Goal: Task Accomplishment & Management: Manage account settings

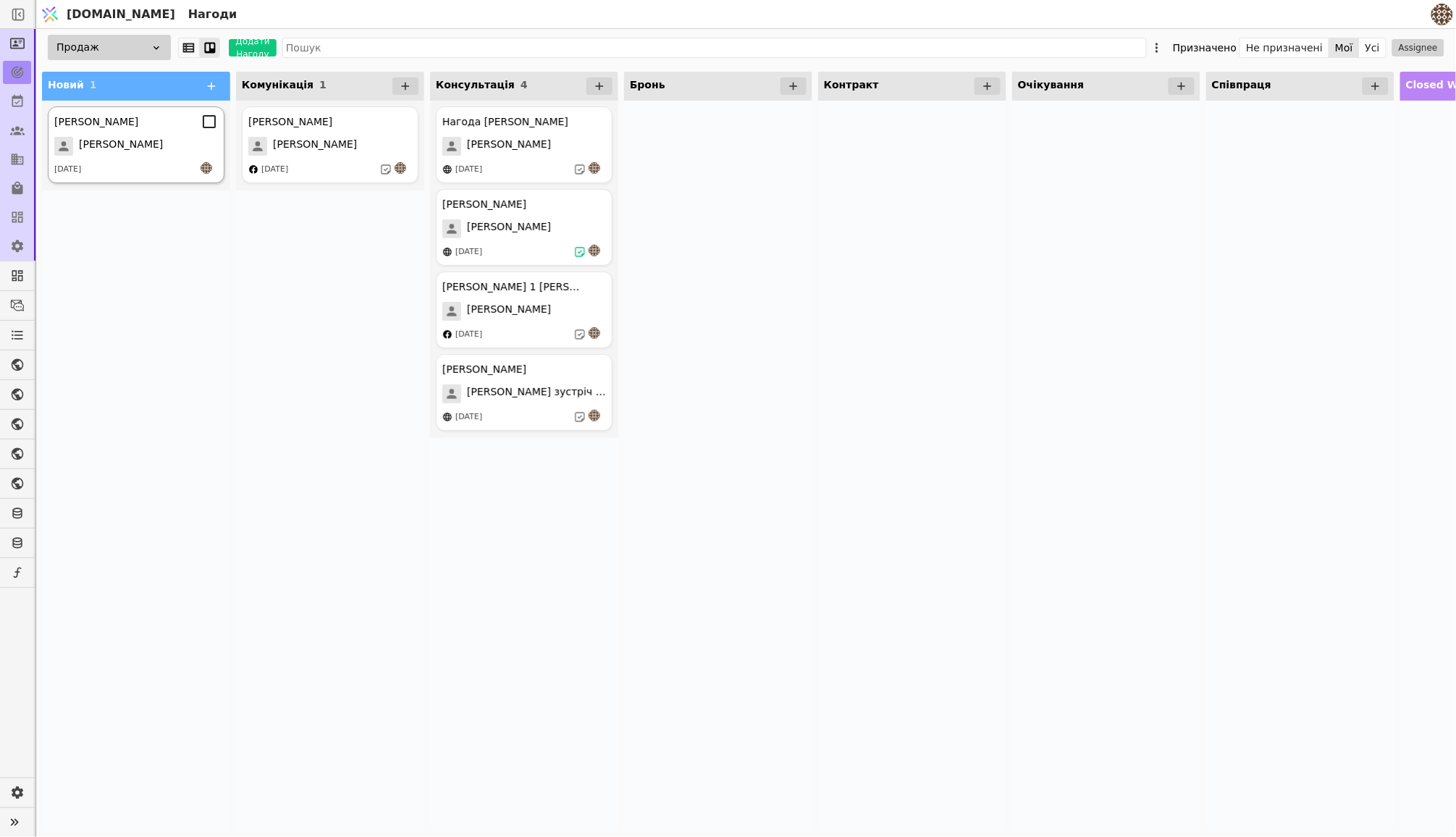
click at [158, 130] on div "[PERSON_NAME] [DATE]" at bounding box center [136, 145] width 177 height 77
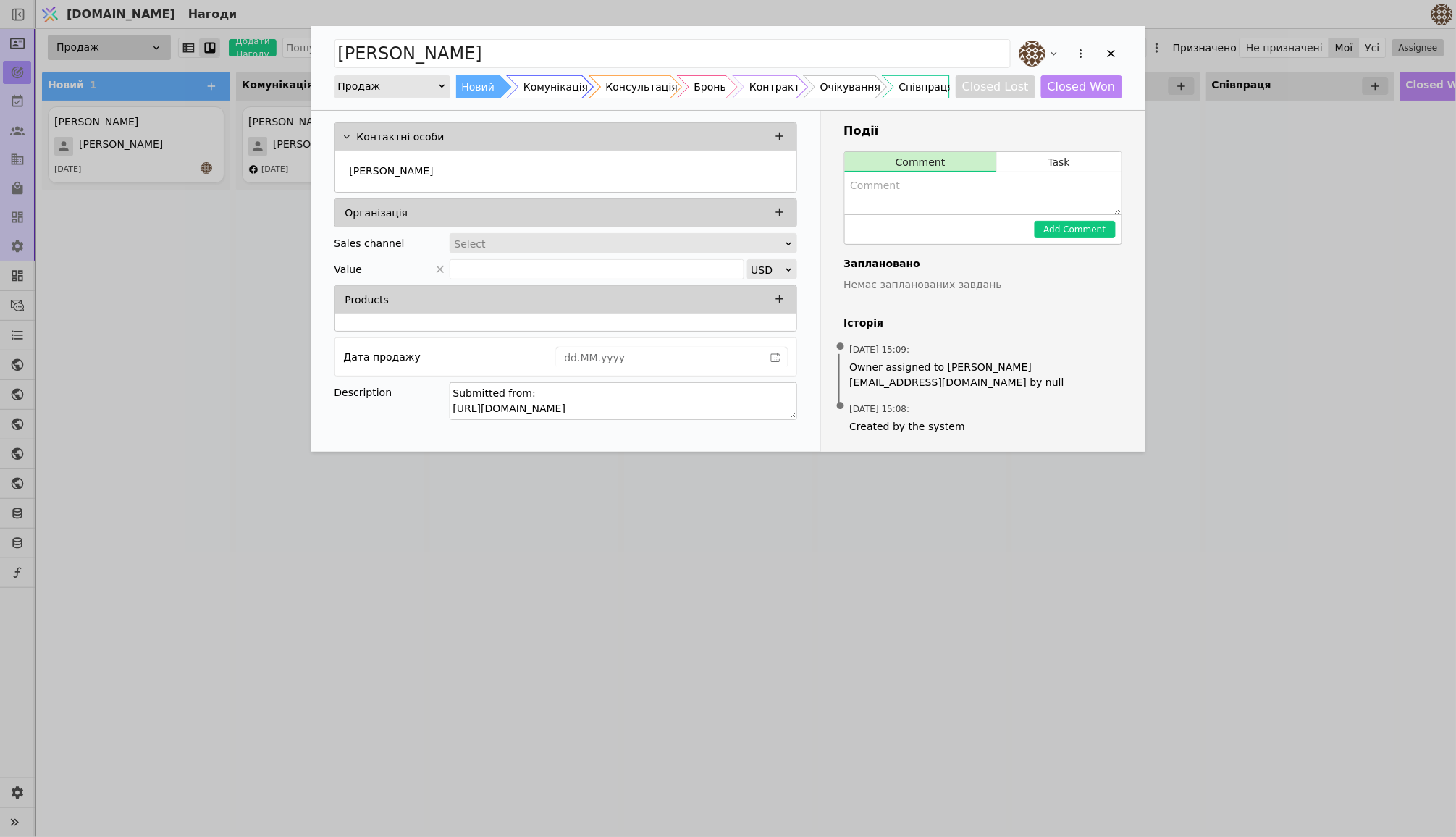
drag, startPoint x: 453, startPoint y: 405, endPoint x: 766, endPoint y: 402, distance: 313.0
click at [766, 402] on textarea "Submitted from: [URL][DOMAIN_NAME]" at bounding box center [623, 401] width 347 height 38
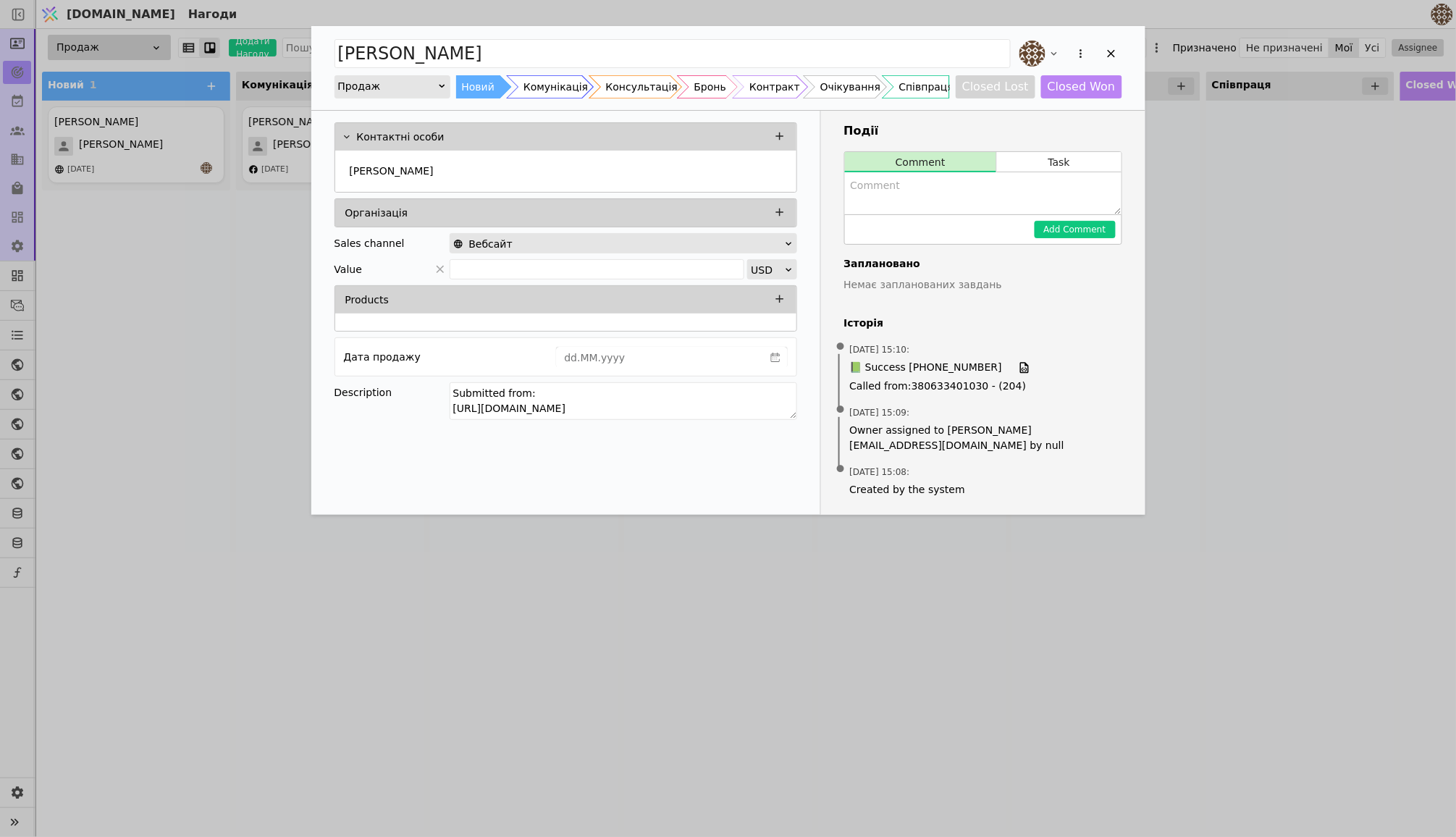
type input "[PERSON_NAME]"
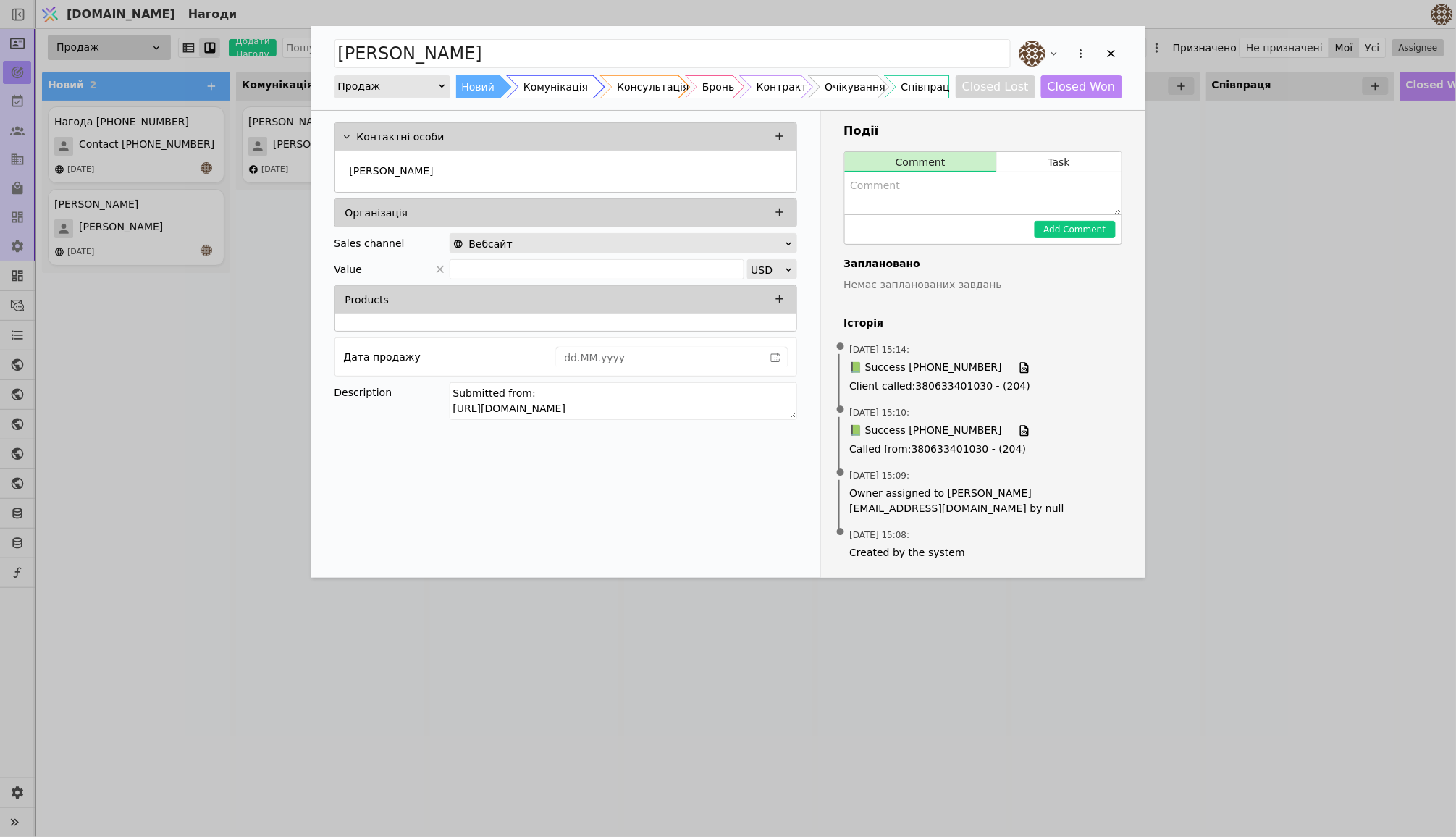
click at [556, 93] on div "Комунікація" at bounding box center [556, 87] width 64 height 23
click at [1066, 152] on button "Task" at bounding box center [1059, 162] width 124 height 20
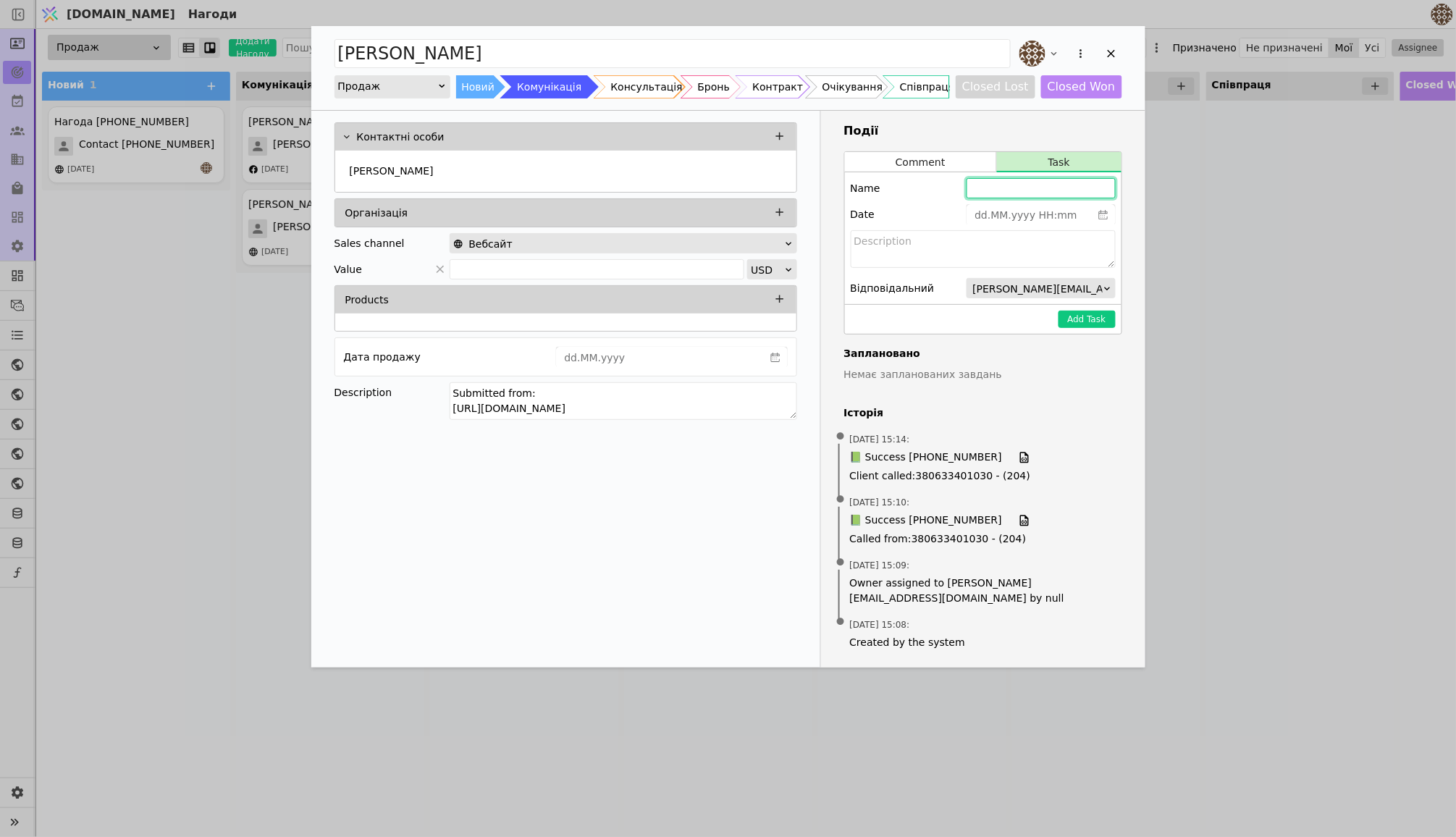
click at [1038, 184] on input "Add Opportunity" at bounding box center [1041, 188] width 149 height 20
click at [927, 156] on button "Comment" at bounding box center [921, 162] width 152 height 20
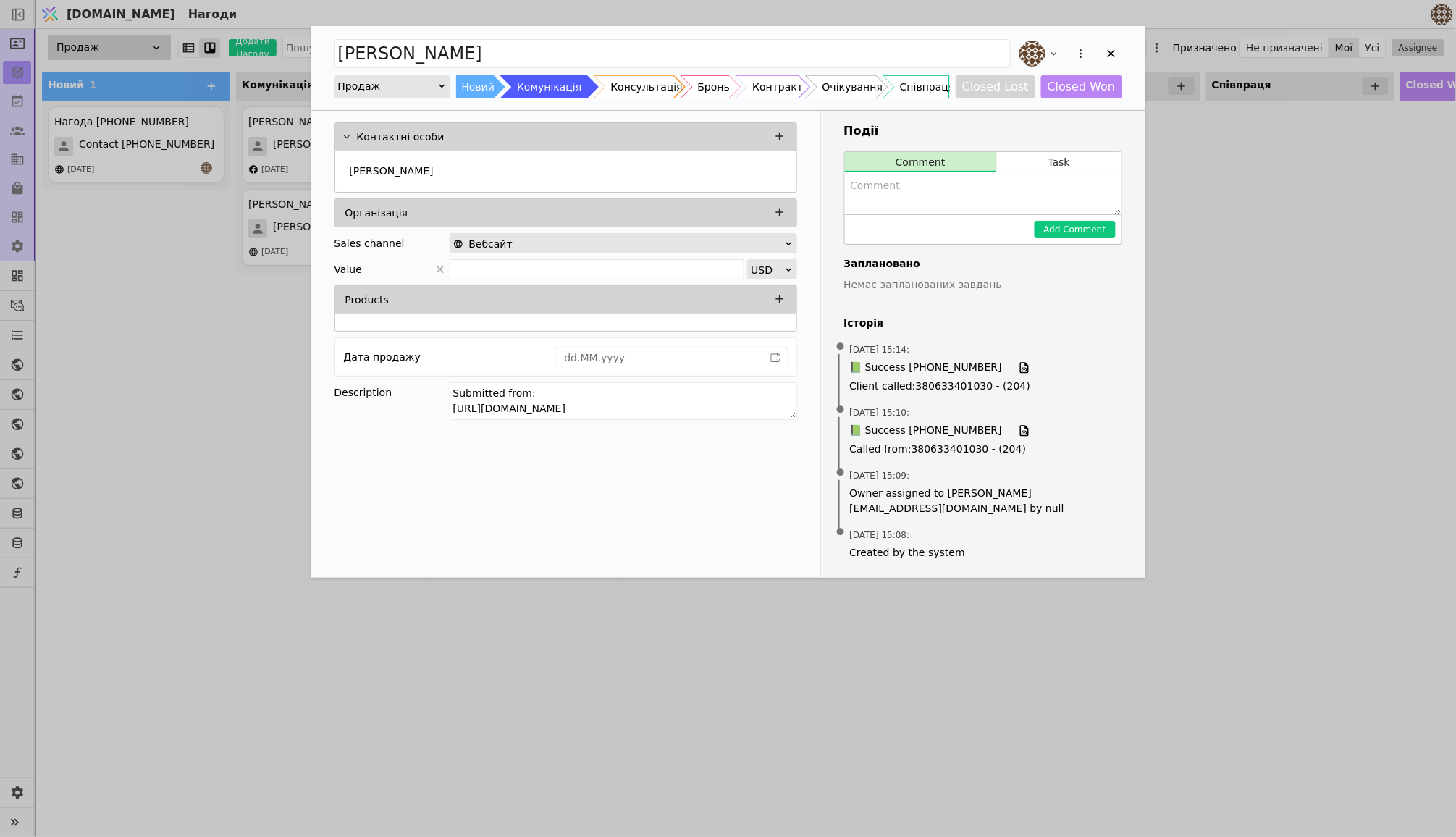
click at [900, 195] on textarea "Add Opportunity" at bounding box center [983, 193] width 276 height 42
click at [1048, 167] on button "Task" at bounding box center [1059, 162] width 124 height 20
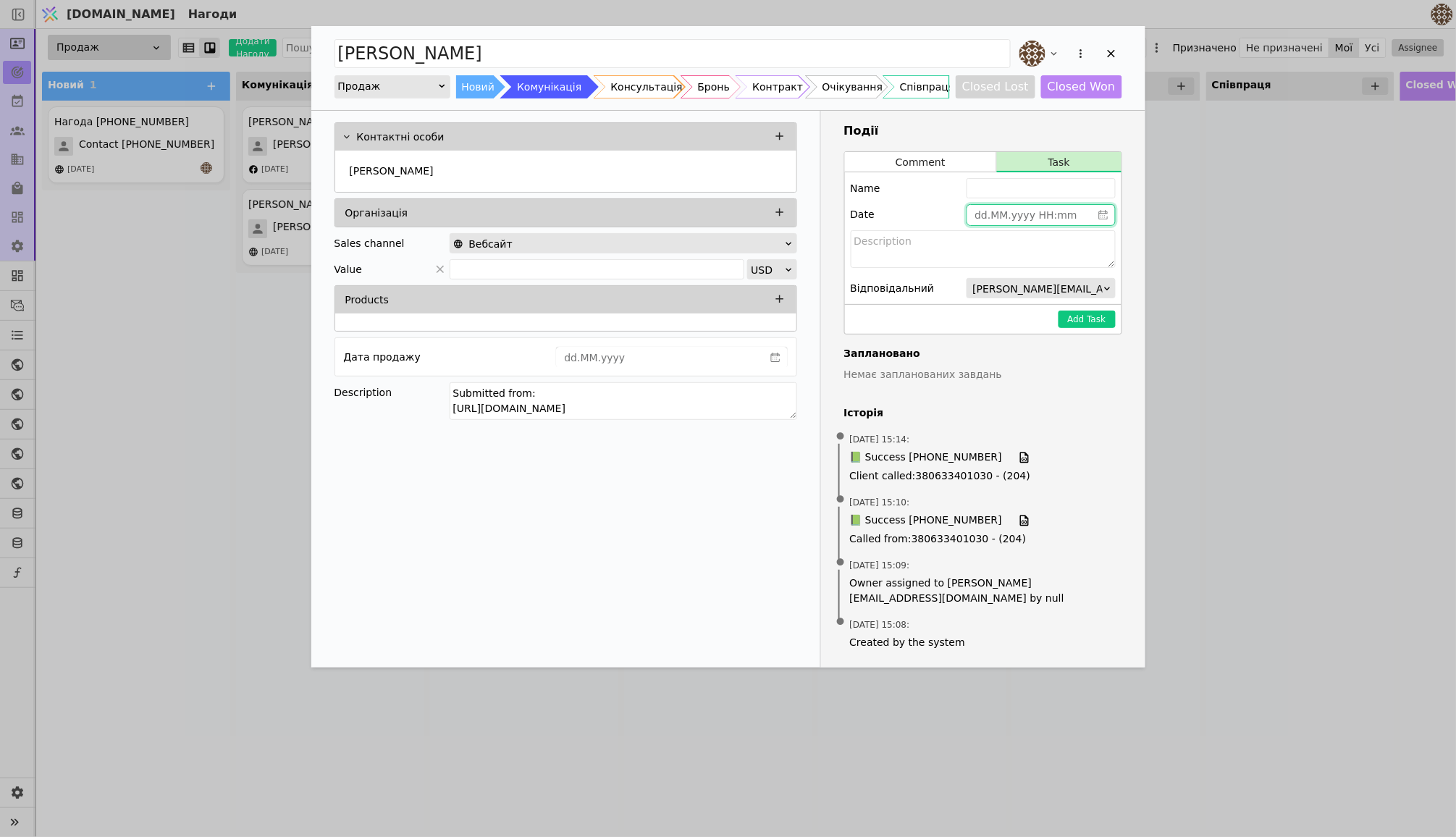
type input "dd.MM.yyyy HH:mm"
click at [995, 213] on input "dd.MM.yyyy HH:mm" at bounding box center [1029, 215] width 125 height 20
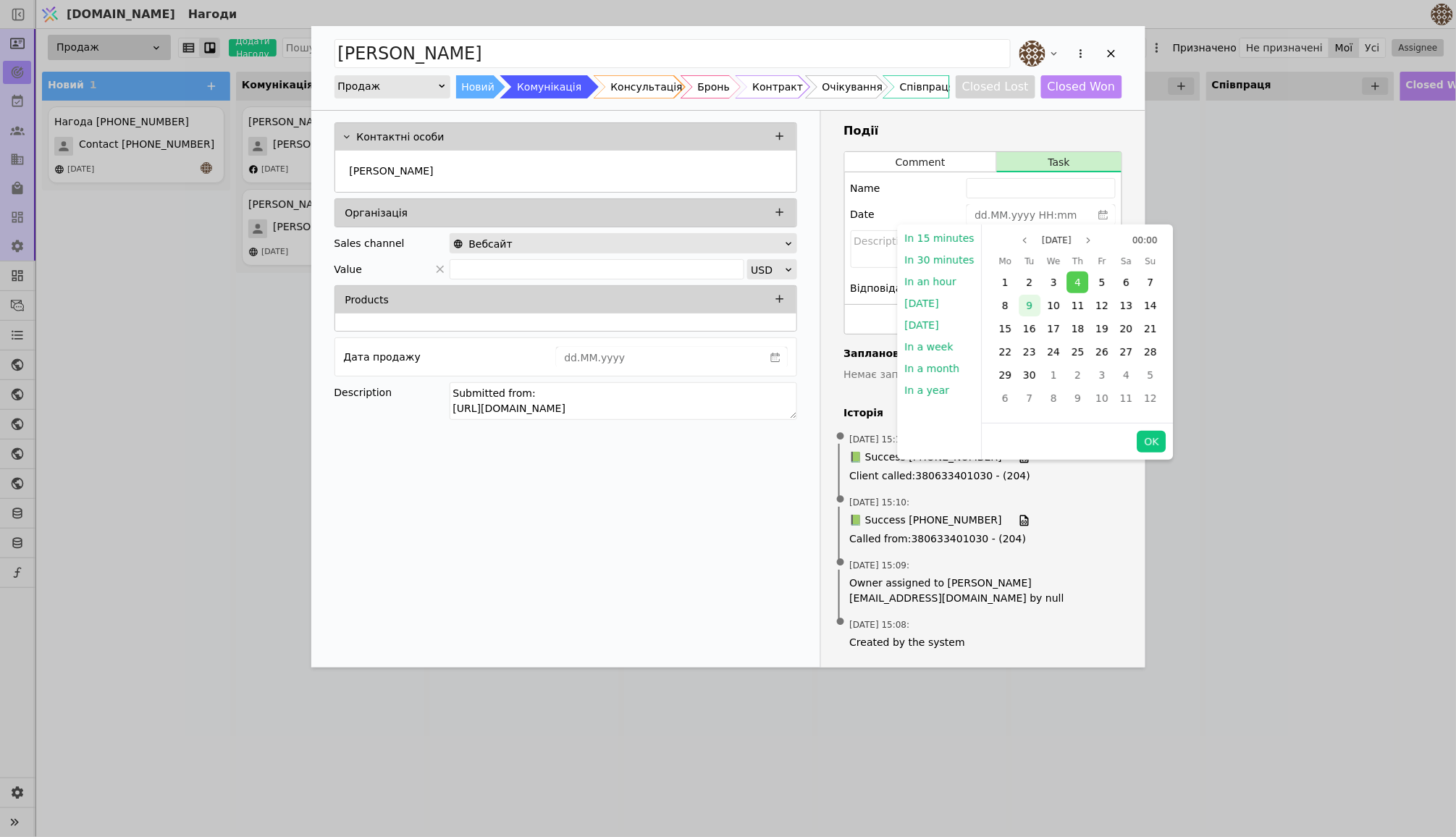
click at [1028, 303] on span "9" at bounding box center [1030, 306] width 7 height 12
click at [925, 196] on div "Name" at bounding box center [983, 188] width 265 height 20
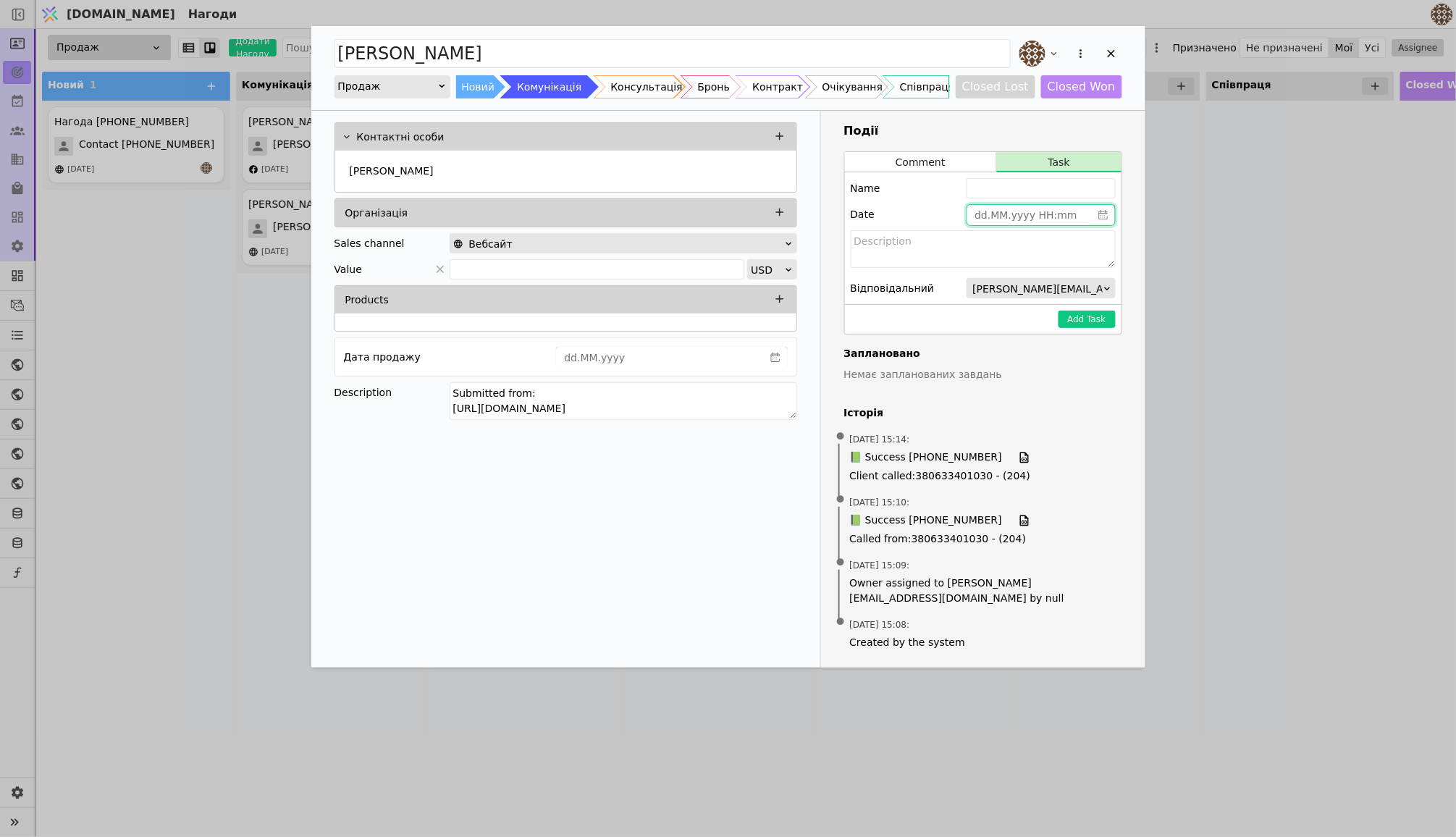
type input "dd.MM.yyyy HH:mm"
click at [991, 214] on input "dd.MM.yyyy HH:mm" at bounding box center [1029, 215] width 125 height 20
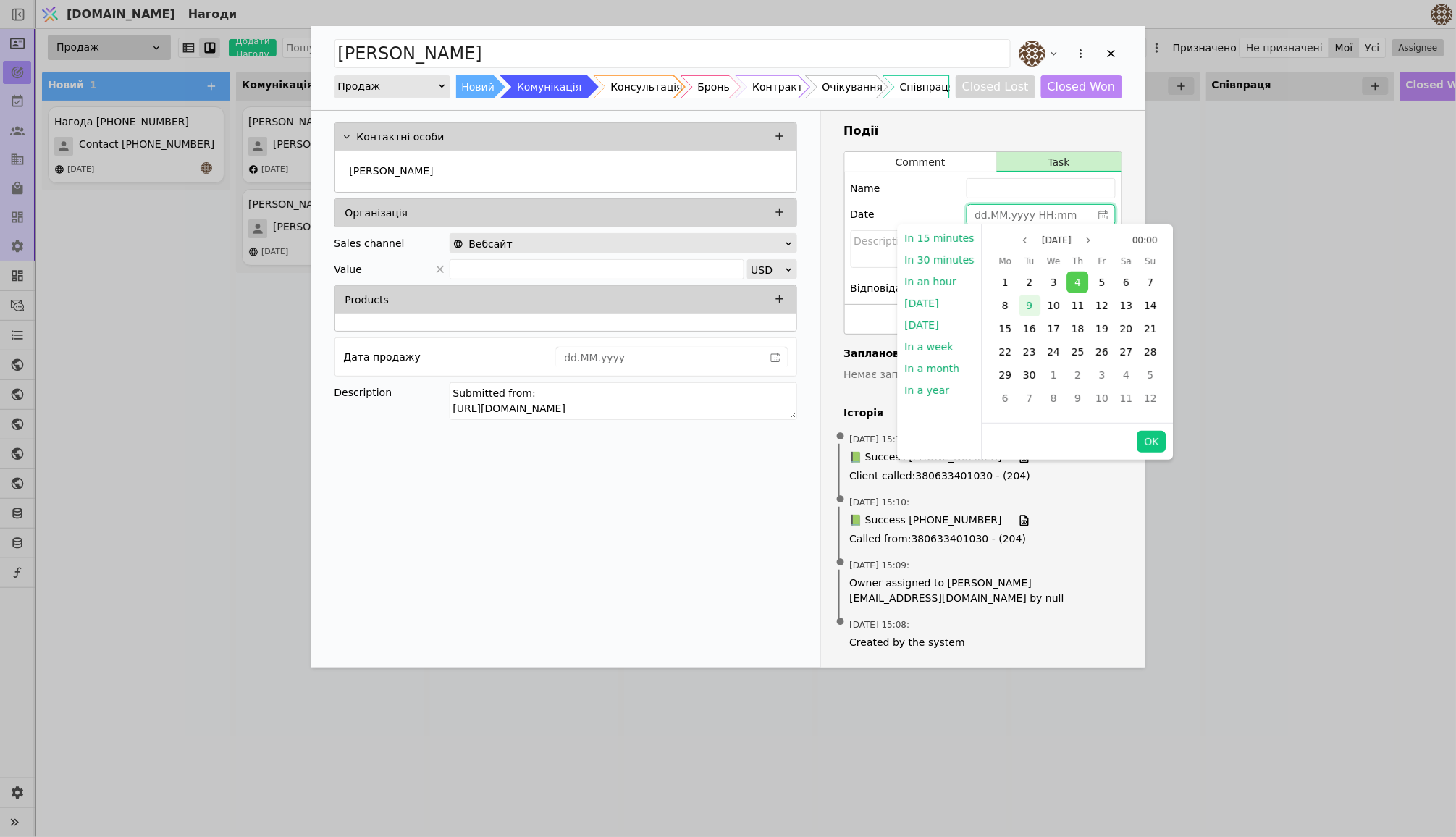
click at [1019, 298] on div "9" at bounding box center [1029, 306] width 22 height 22
click at [1141, 433] on button "OK" at bounding box center [1151, 442] width 29 height 22
type input "[DATE] 00:00"
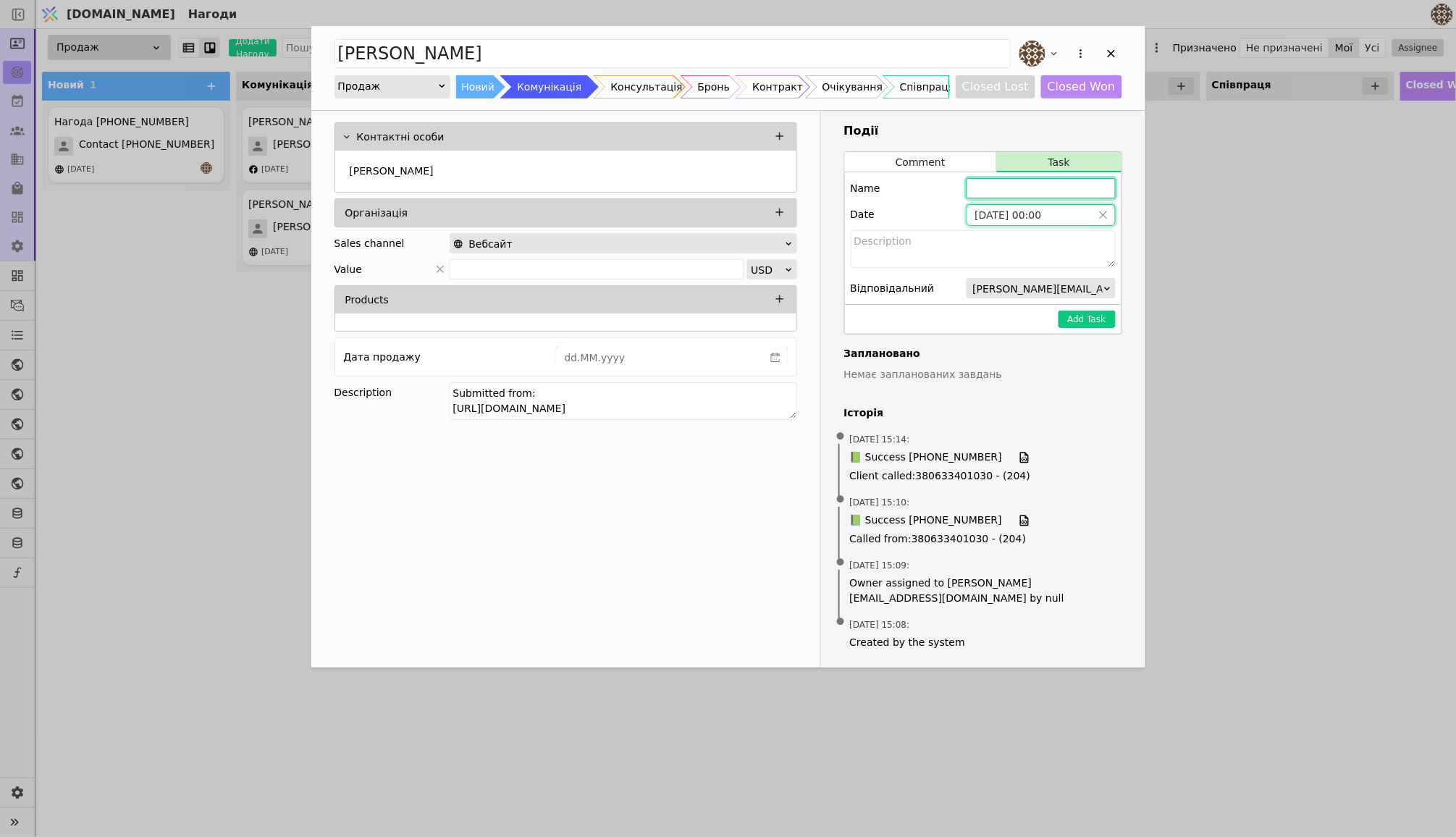
click at [1026, 195] on input "Add Opportunity" at bounding box center [1041, 188] width 149 height 20
type input "[PERSON_NAME] поцікавитись чи переглянули планування"
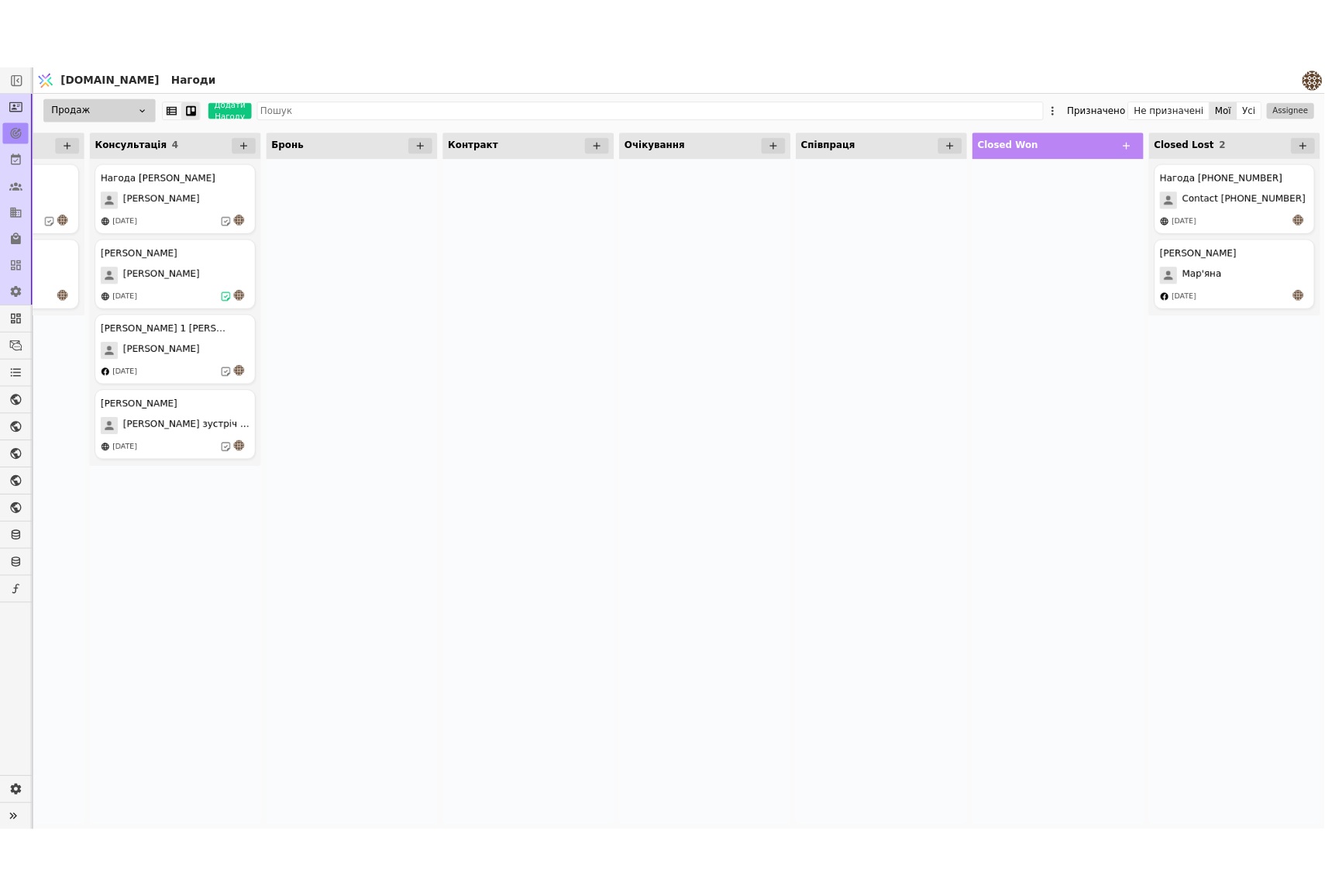
scroll to position [0, 354]
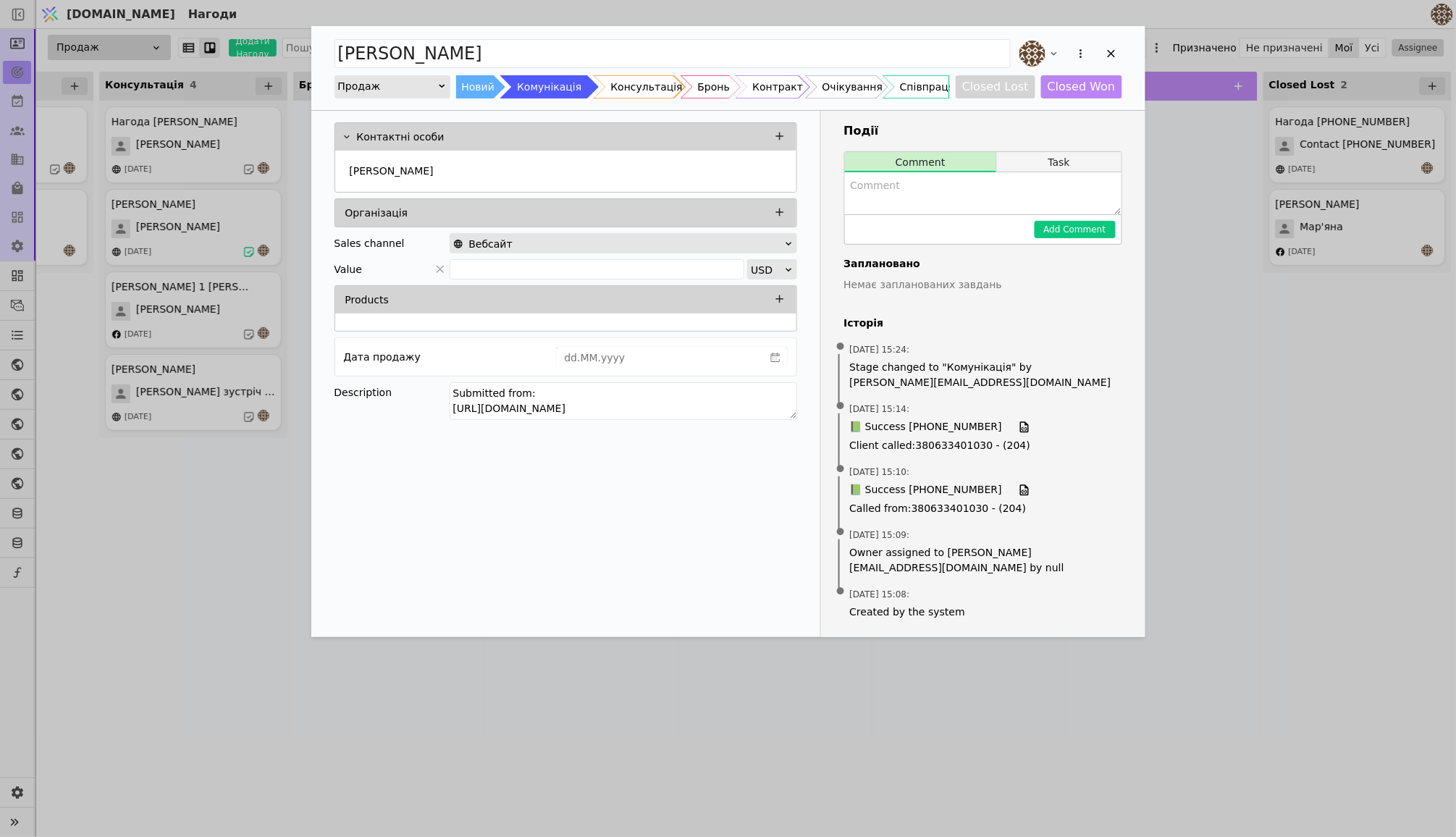
click at [1048, 158] on button "Task" at bounding box center [1059, 162] width 124 height 20
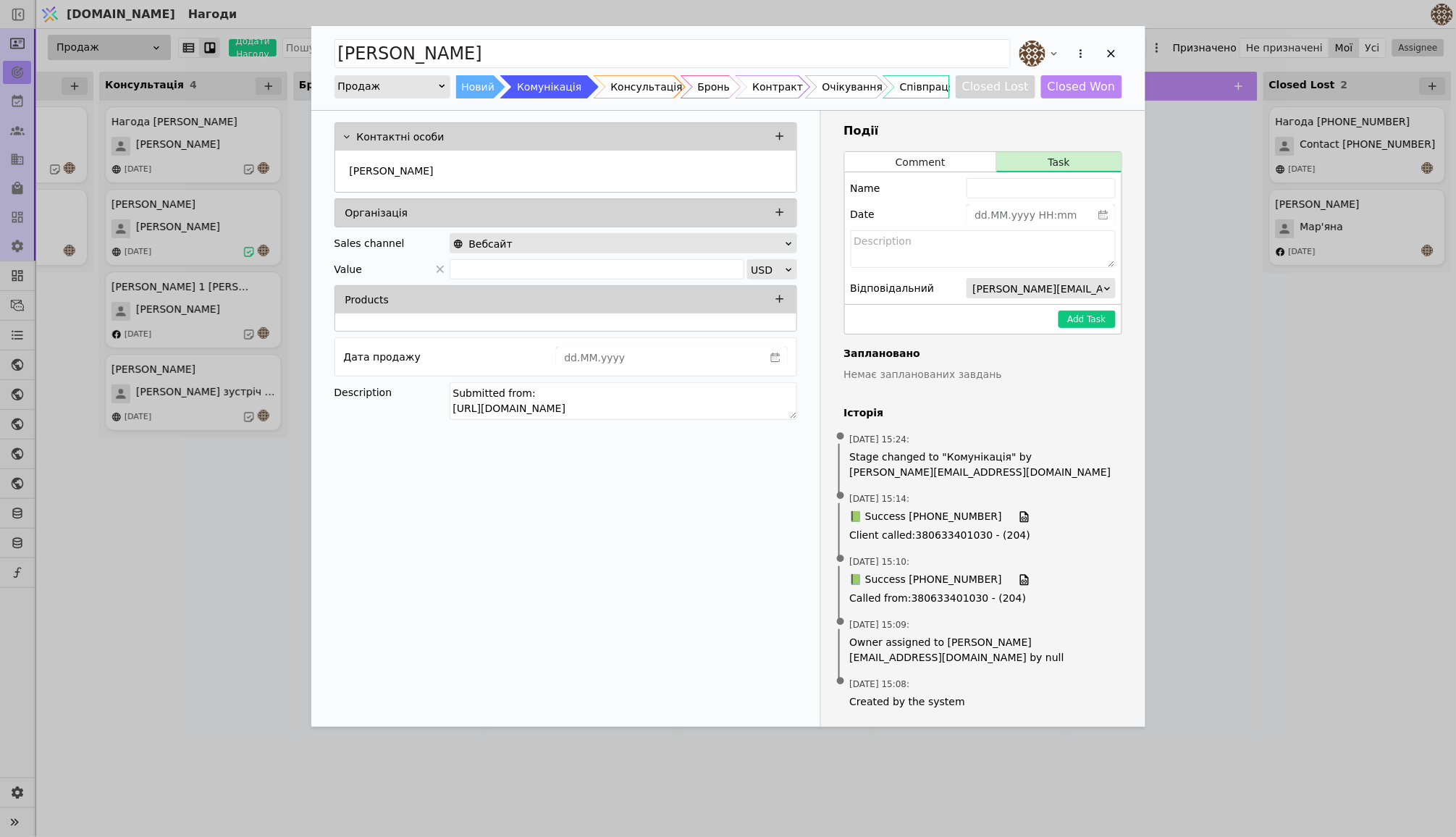
click at [1127, 40] on div "[PERSON_NAME] курдонери Продаж Новий Комунікація Консультація Бронь Контракт Оч…" at bounding box center [728, 68] width 834 height 84
click at [1121, 47] on div "Add Opportunity" at bounding box center [1111, 54] width 22 height 22
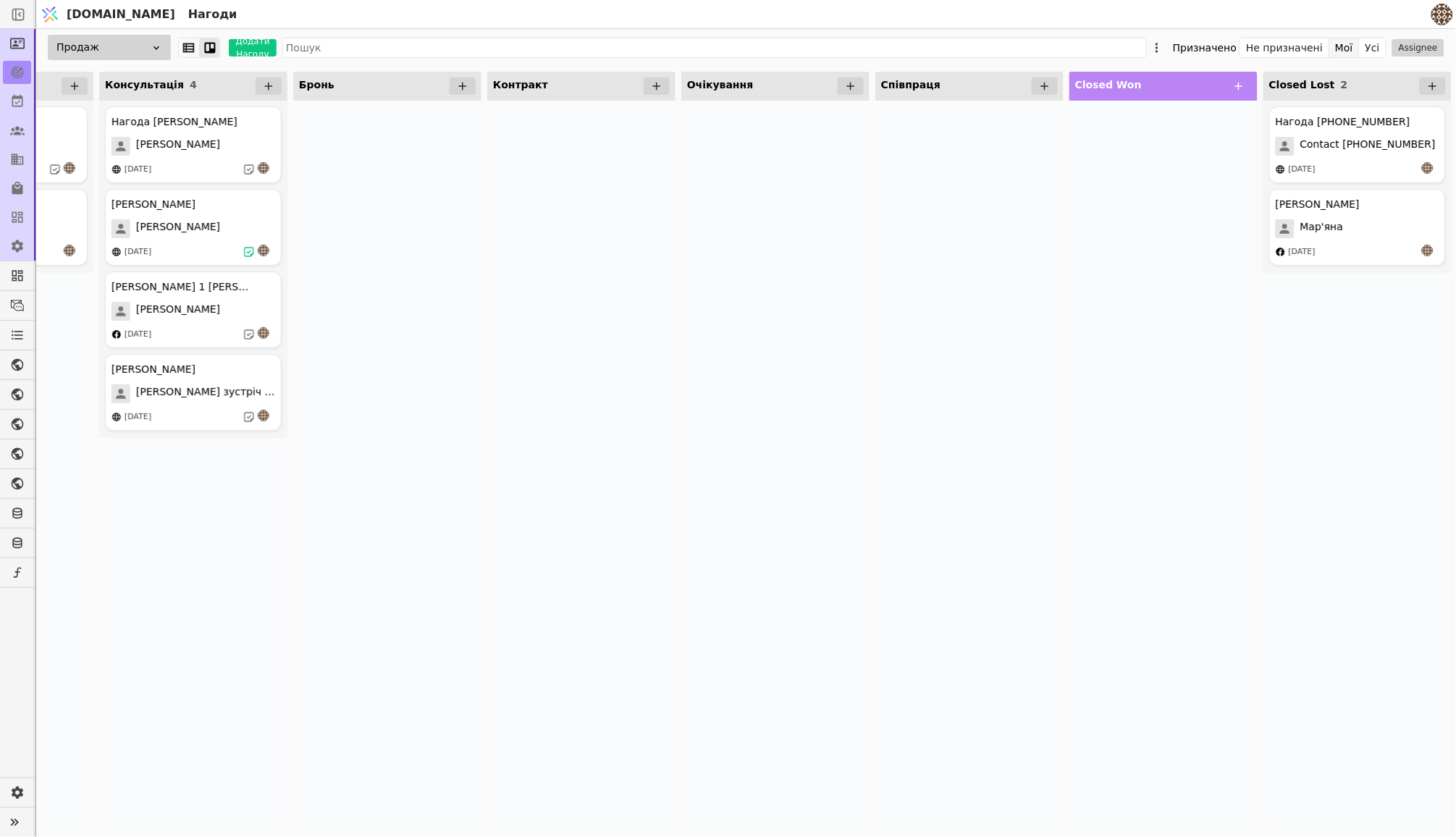
click at [1346, 45] on button "Мої" at bounding box center [1344, 48] width 30 height 20
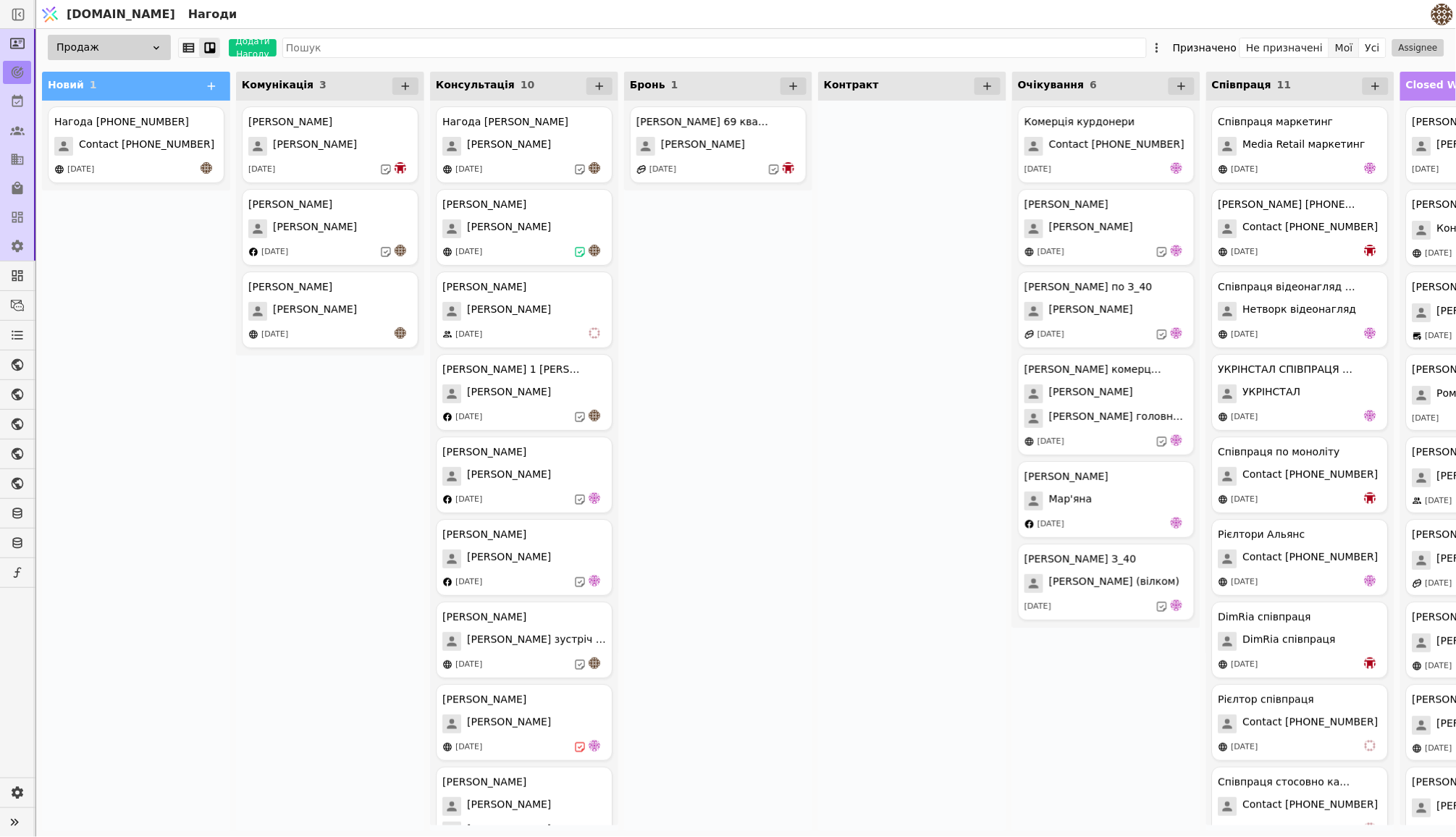
click at [1341, 45] on button "Мої" at bounding box center [1344, 48] width 30 height 20
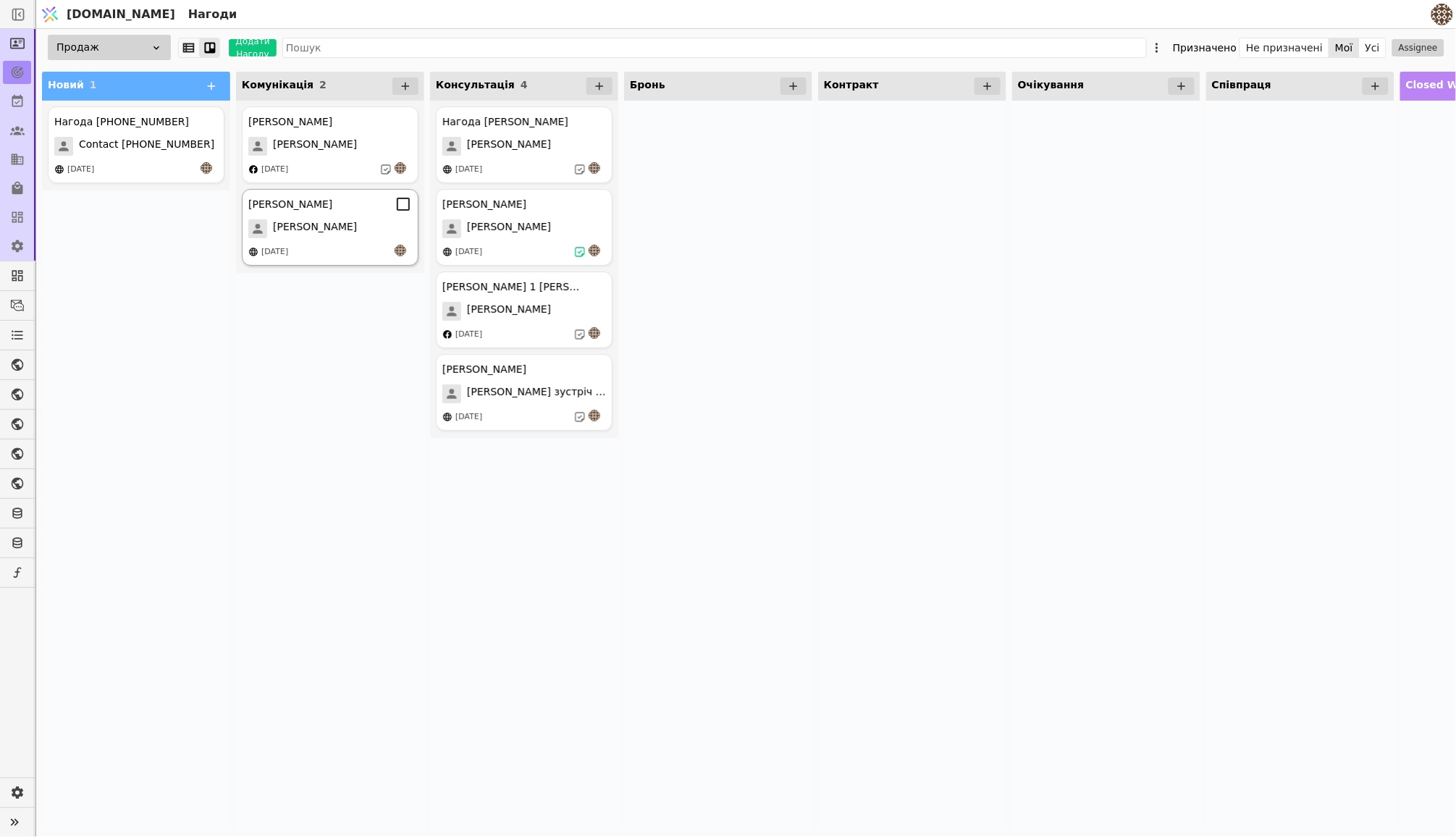
click at [326, 212] on div "[PERSON_NAME]" at bounding box center [331, 204] width 164 height 18
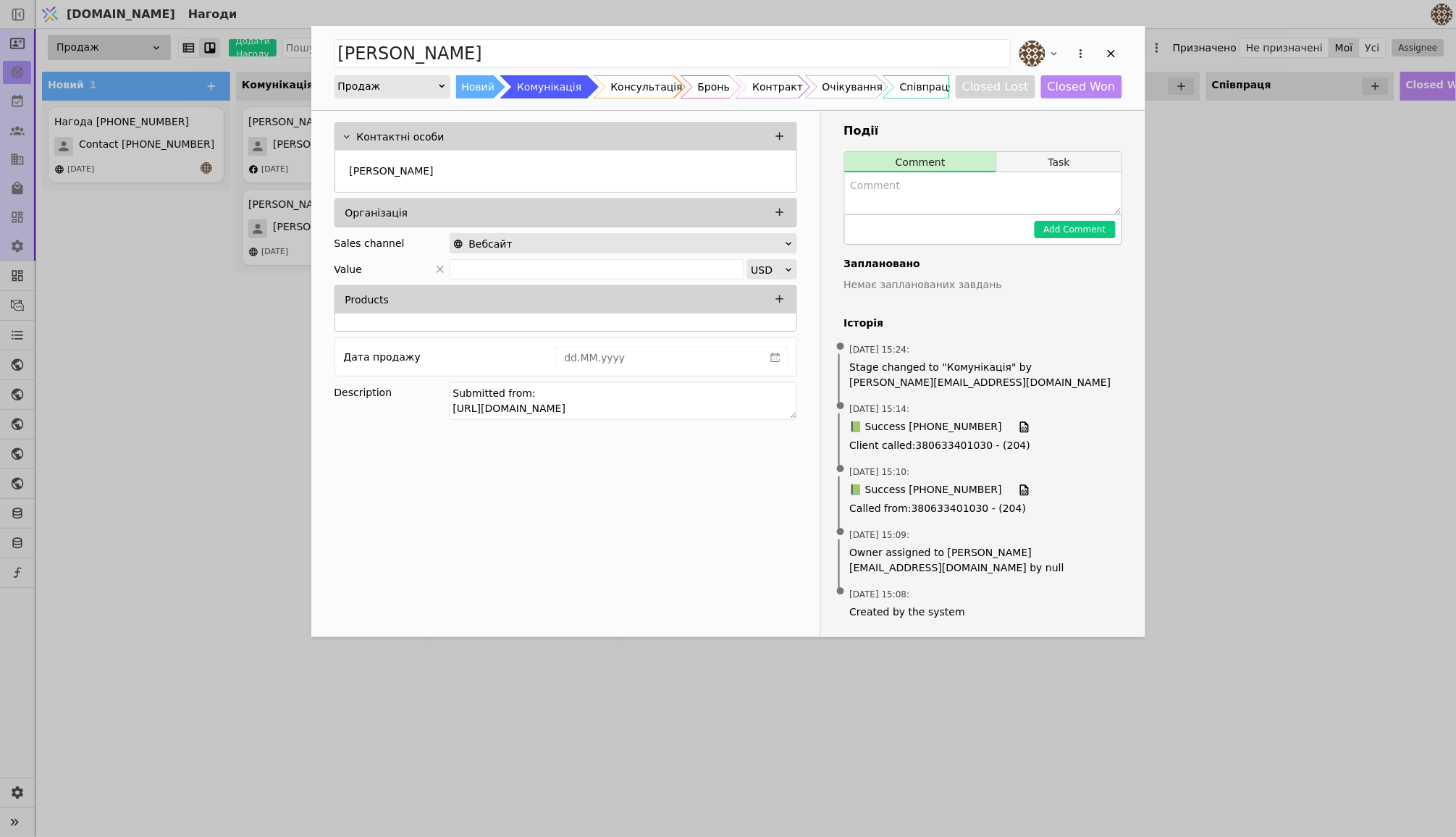
click at [1031, 165] on button "Task" at bounding box center [1059, 162] width 124 height 20
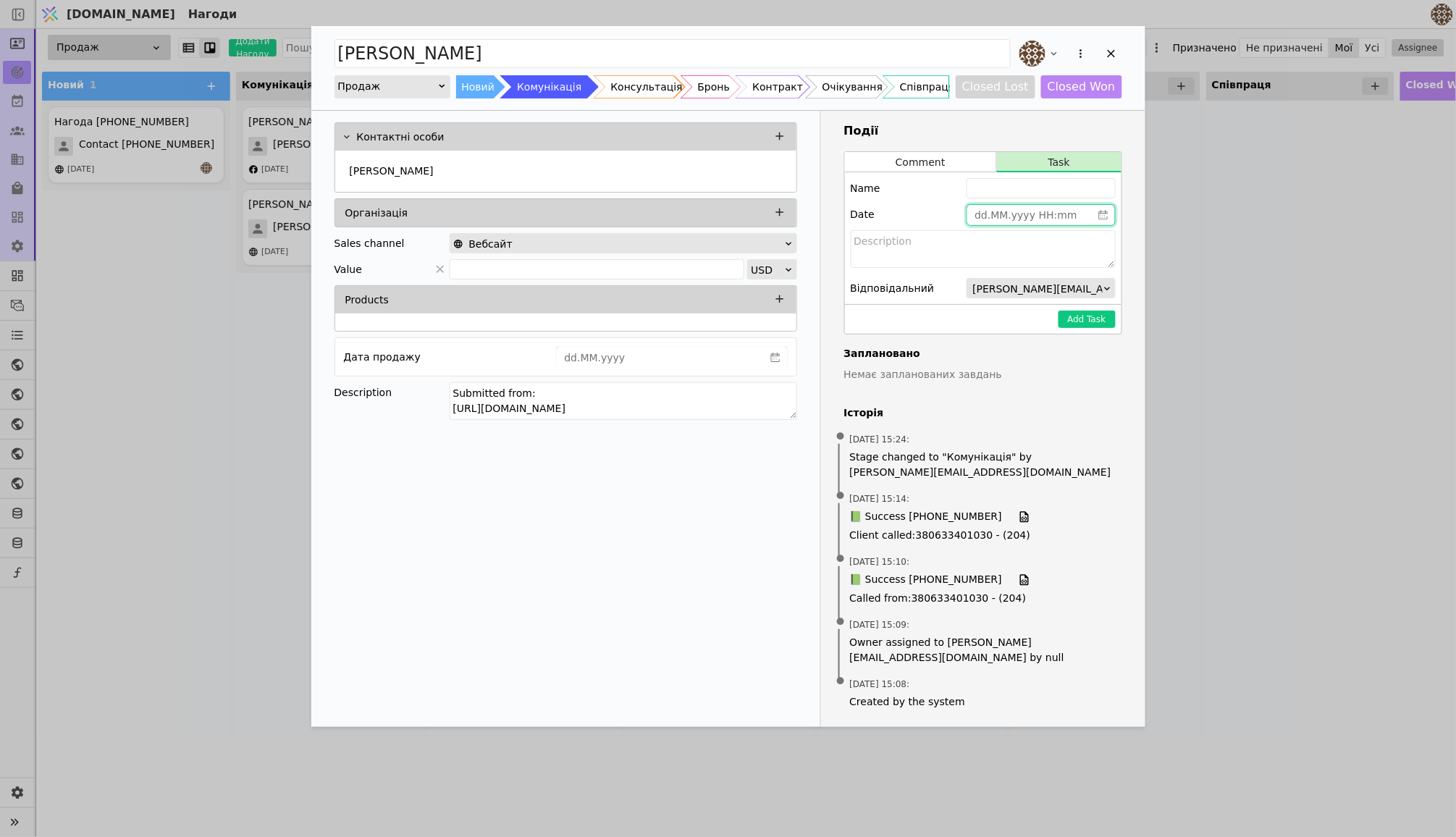
type input "dd.MM.yyyy HH:mm"
click at [1022, 212] on input "dd.MM.yyyy HH:mm" at bounding box center [1029, 215] width 125 height 20
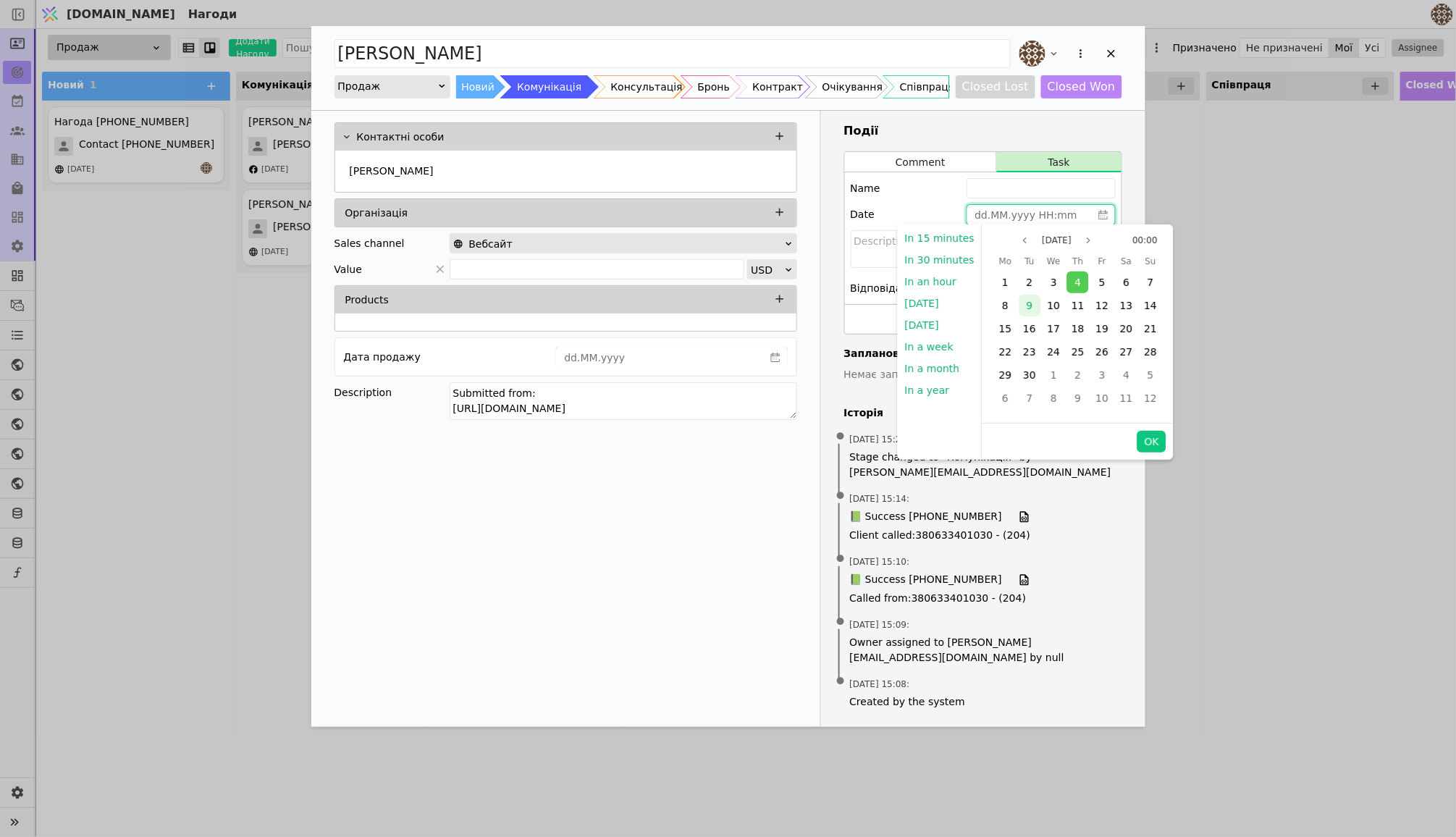
click at [1028, 306] on span "9" at bounding box center [1030, 306] width 7 height 12
click at [1145, 443] on button "OK" at bounding box center [1151, 442] width 29 height 22
type input "[DATE] 00:00"
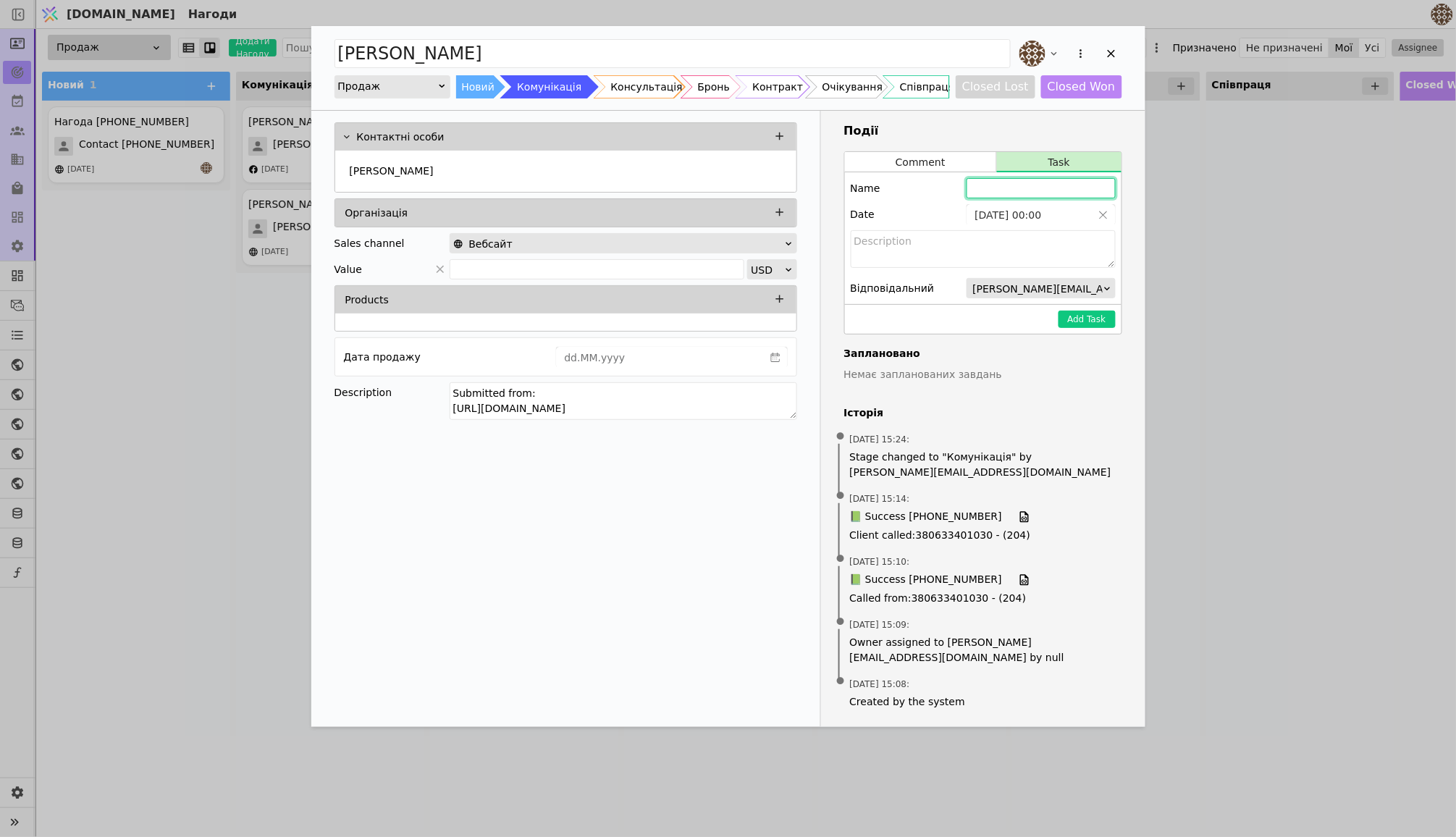
click at [1002, 189] on input "Add Opportunity" at bounding box center [1041, 188] width 149 height 20
type input "[PERSON_NAME] поцікавитись чи розглянули планування..."
click at [1082, 317] on button "Add Task" at bounding box center [1087, 319] width 57 height 18
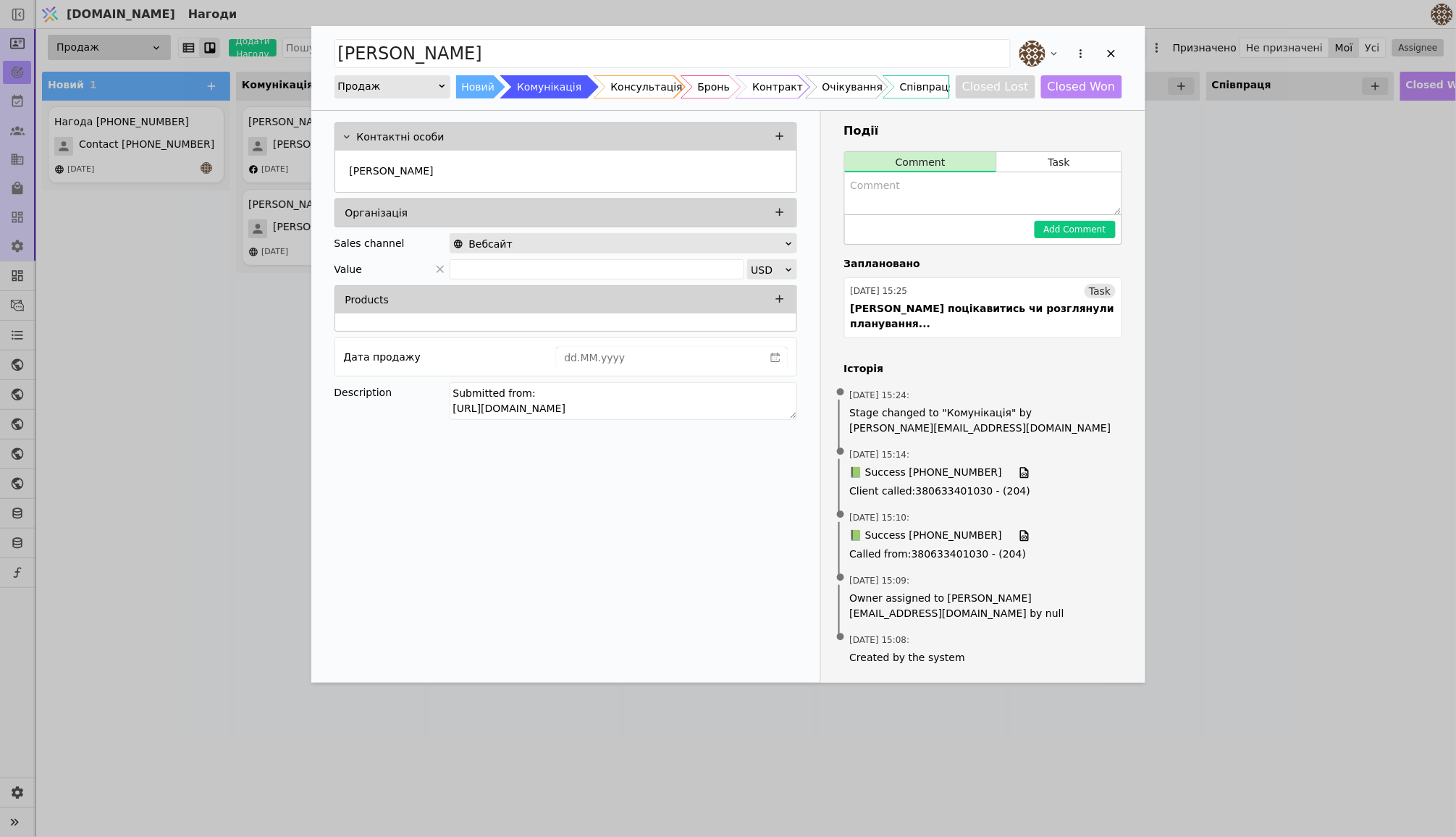
drag, startPoint x: 450, startPoint y: 389, endPoint x: 759, endPoint y: 421, distance: 310.7
click at [759, 421] on div "Submitted from: [URL][DOMAIN_NAME]" at bounding box center [623, 403] width 347 height 42
type textarea "Зацікавленні в 2х кімнатних квартирах"
click at [691, 534] on div "Контактні особи [PERSON_NAME] Організація Sales channel Вебсайт Value USD Produ…" at bounding box center [566, 396] width 510 height 572
click at [904, 196] on textarea "Add Opportunity" at bounding box center [983, 193] width 276 height 42
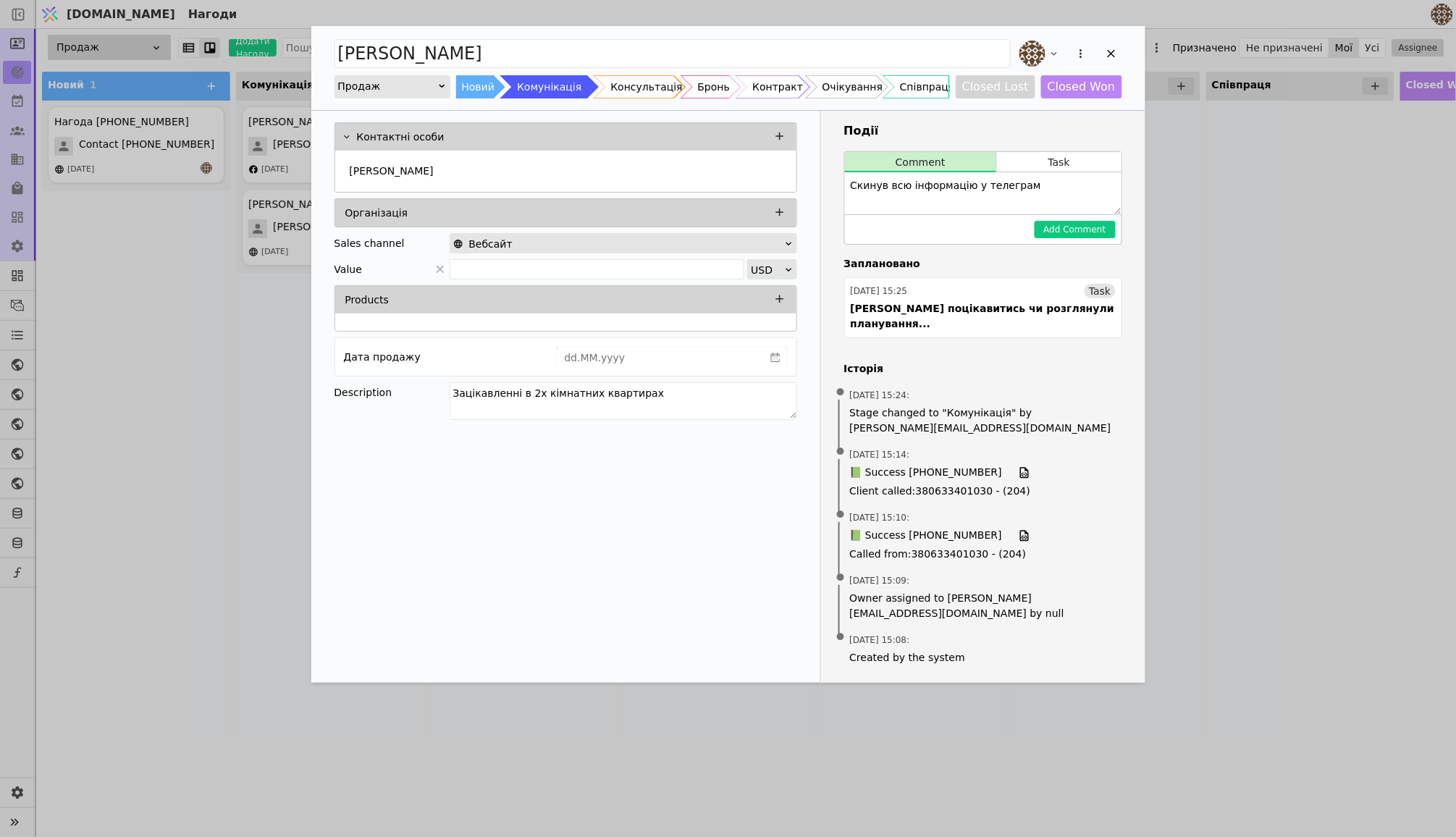
click at [934, 186] on textarea "Скинув всю інформацію у телеграм" at bounding box center [983, 193] width 276 height 42
drag, startPoint x: 910, startPoint y: 186, endPoint x: 972, endPoint y: 190, distance: 62.1
click at [972, 190] on textarea "Скинув всю інформацію у телеграм" at bounding box center [983, 193] width 276 height 42
type textarea "Скинув всю інформацію у телеграм"
click at [1055, 230] on button "Add Comment" at bounding box center [1074, 229] width 81 height 18
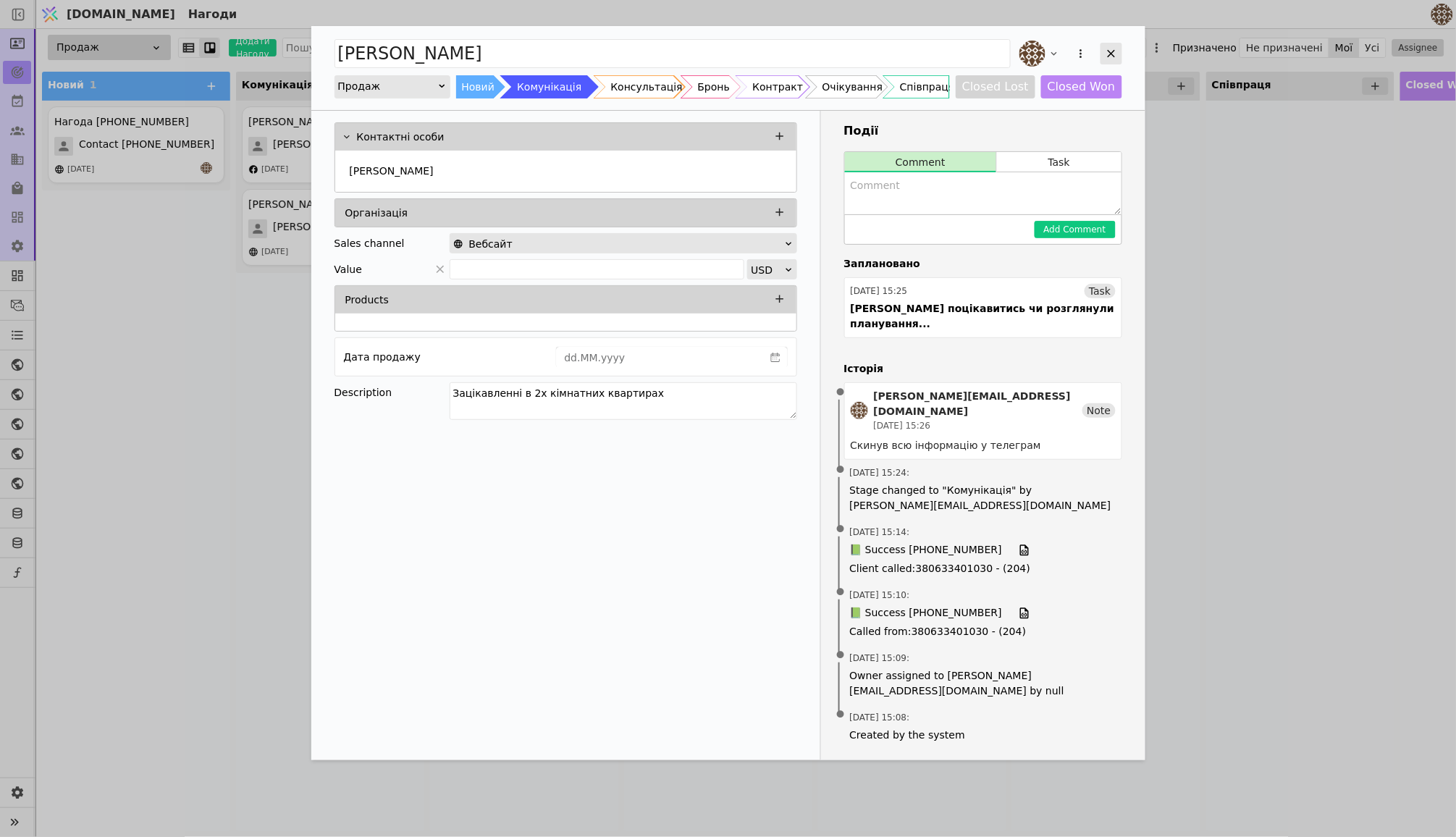
click at [1105, 49] on icon "Add Opportunity" at bounding box center [1111, 54] width 13 height 13
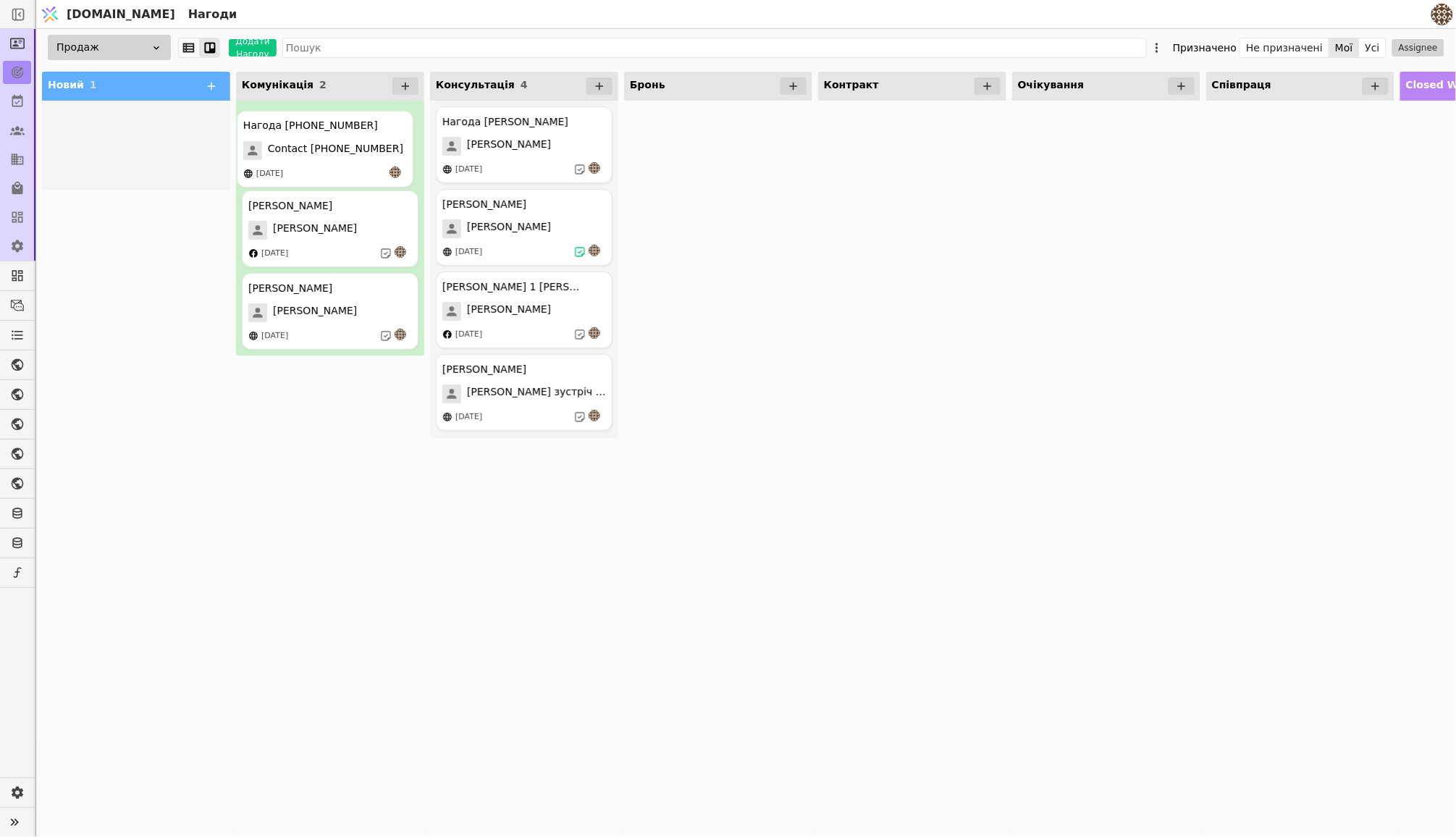
drag, startPoint x: 124, startPoint y: 132, endPoint x: 326, endPoint y: 137, distance: 202.1
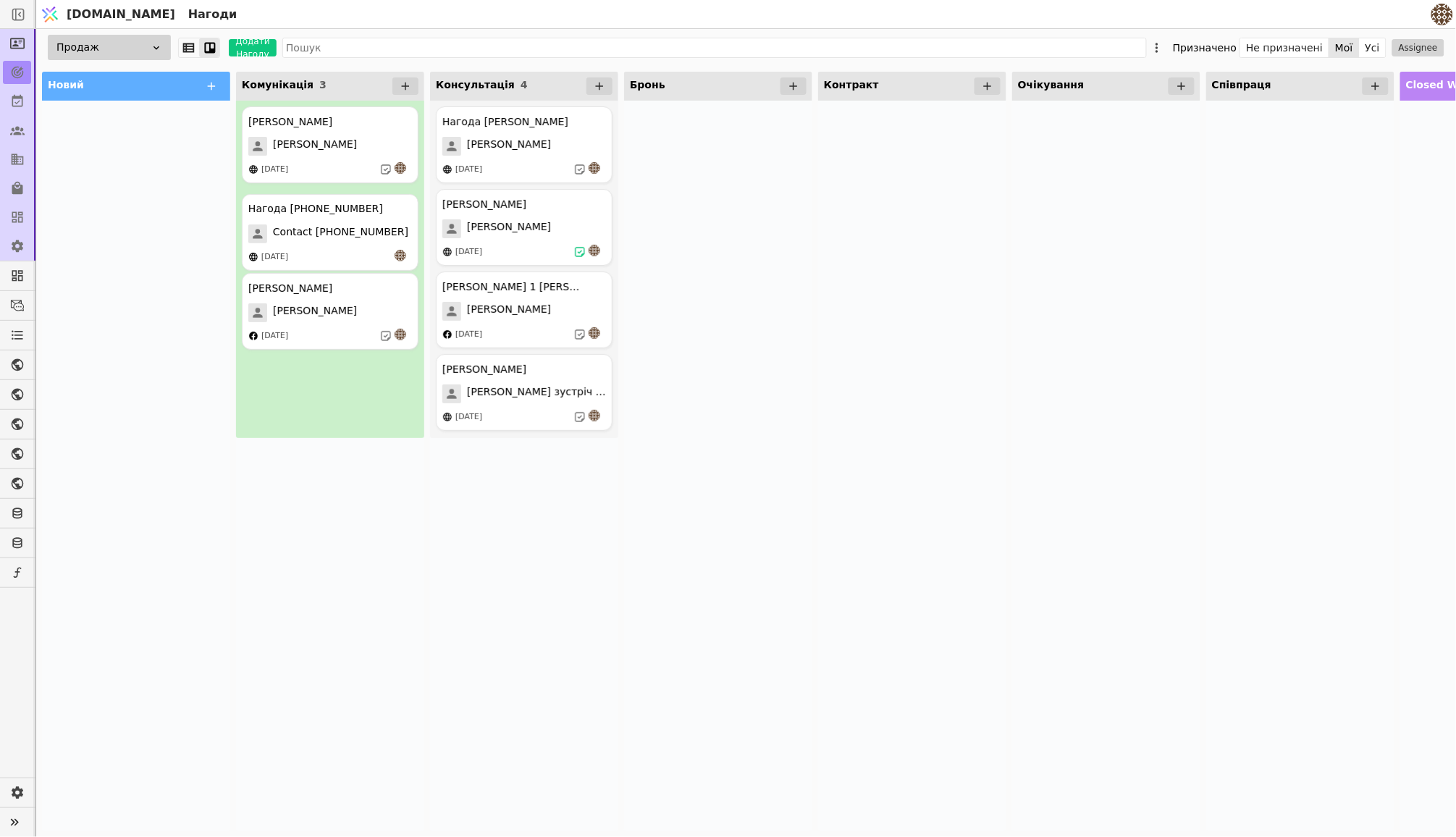
drag, startPoint x: 309, startPoint y: 308, endPoint x: 309, endPoint y: 224, distance: 84.0
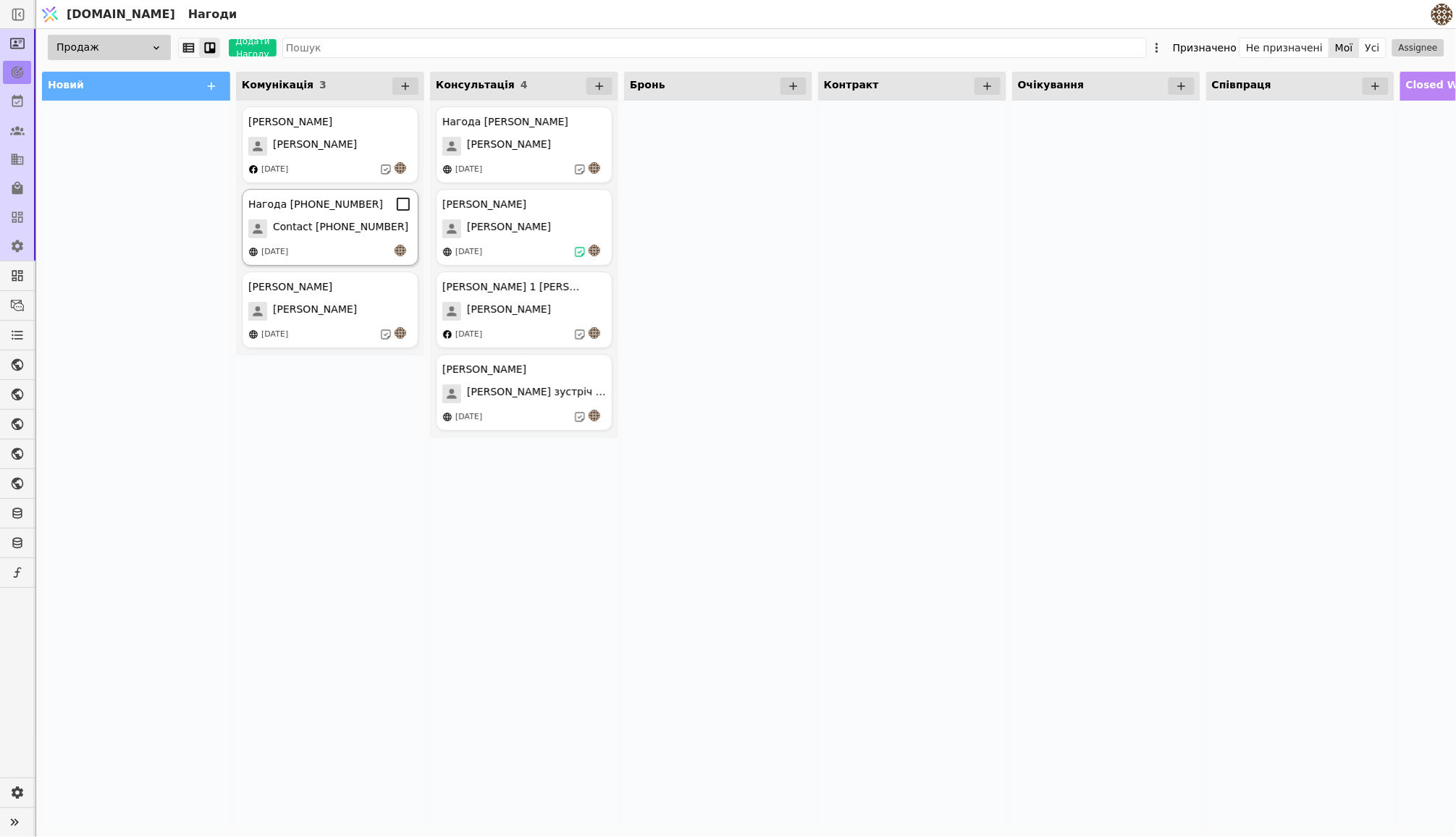
click at [336, 213] on div "Нагода [PHONE_NUMBER] Contact [PHONE_NUMBER] [DATE]" at bounding box center [330, 228] width 177 height 77
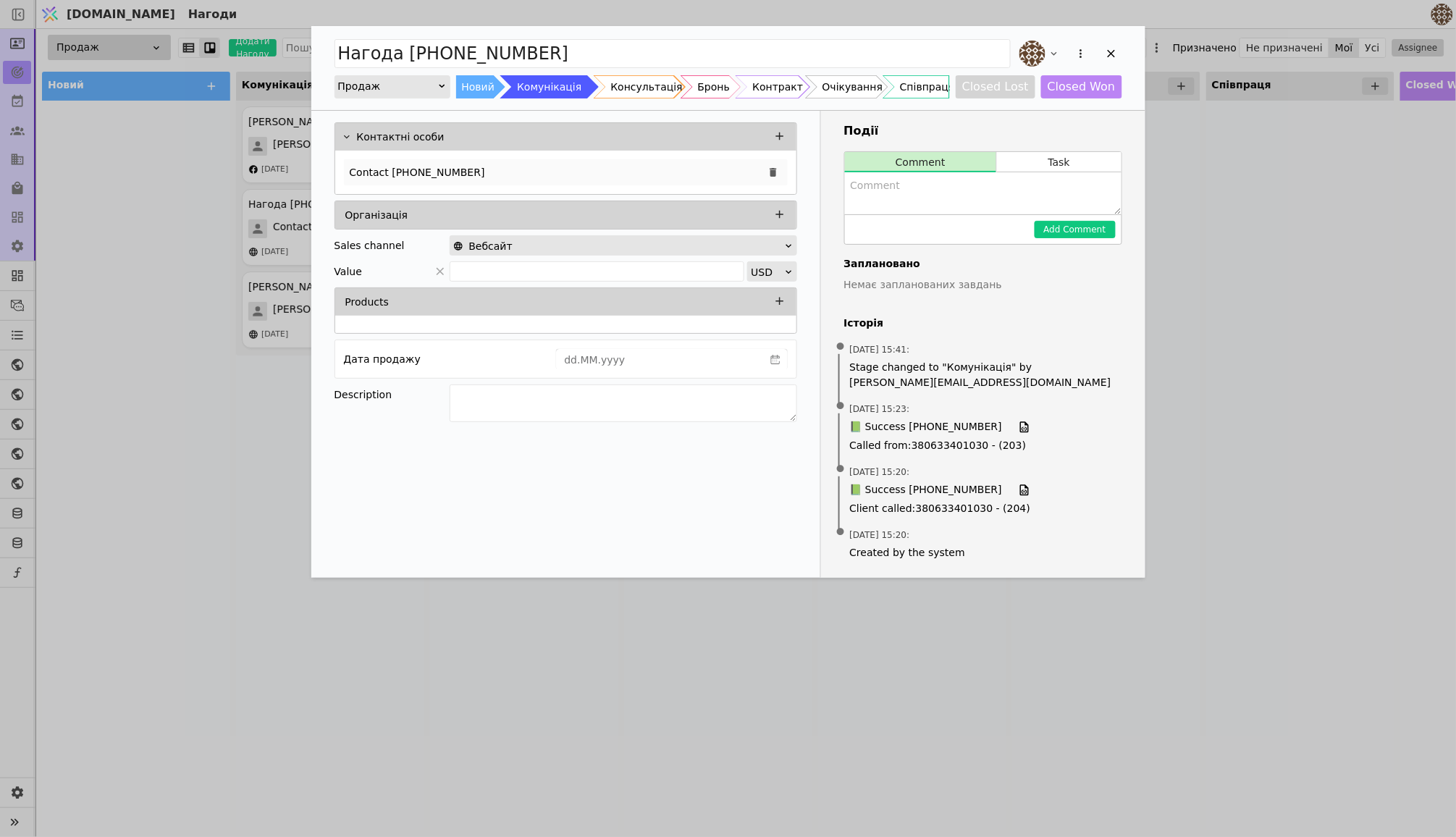
click at [455, 172] on p "Contact [PHONE_NUMBER]" at bounding box center [418, 172] width 136 height 15
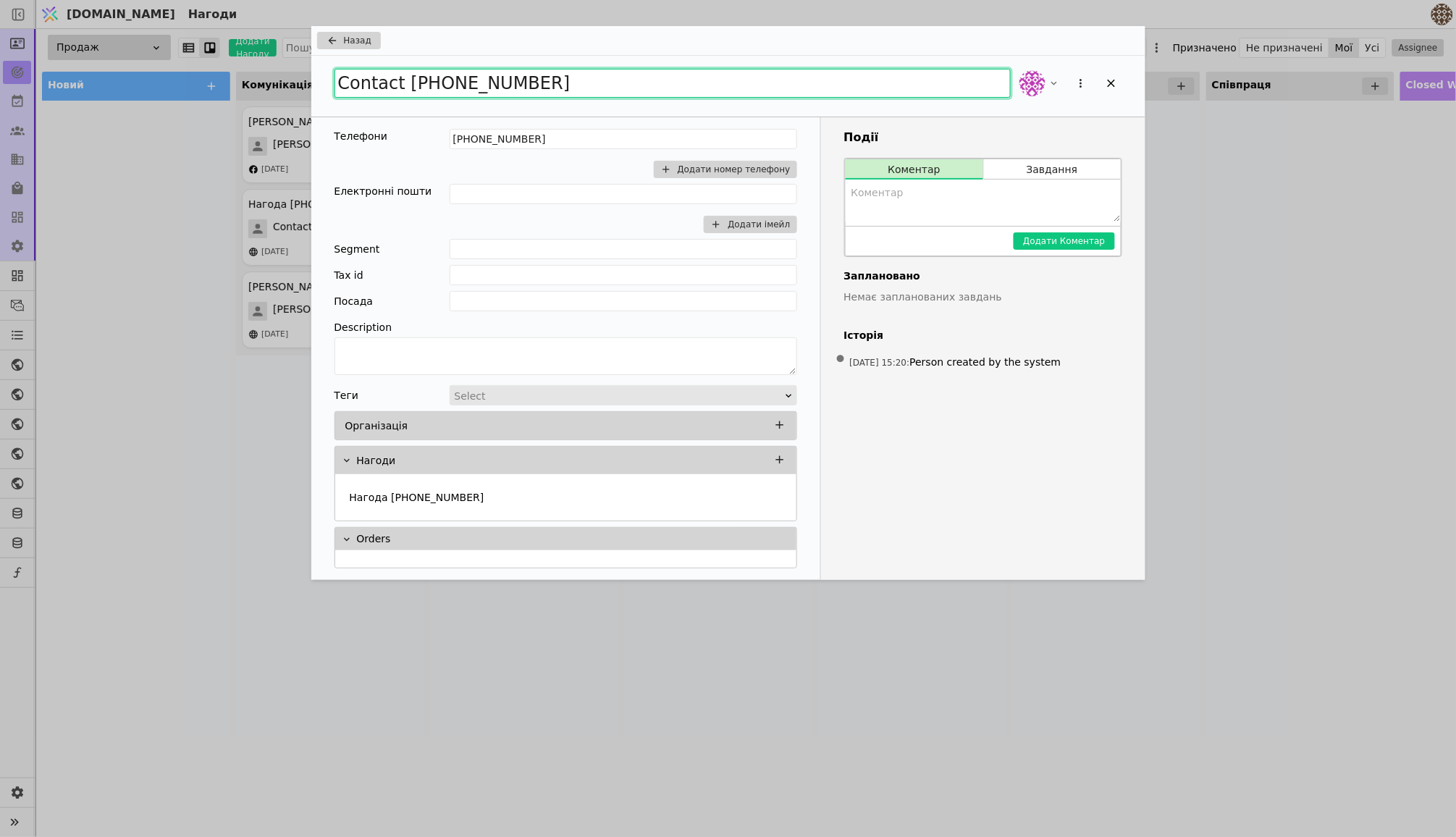
drag, startPoint x: 556, startPoint y: 80, endPoint x: 344, endPoint y: 80, distance: 212.0
click at [344, 80] on input "Contact [PHONE_NUMBER]" at bounding box center [673, 83] width 676 height 29
type input "C"
type input "о"
type input "[PERSON_NAME] 1-2к"
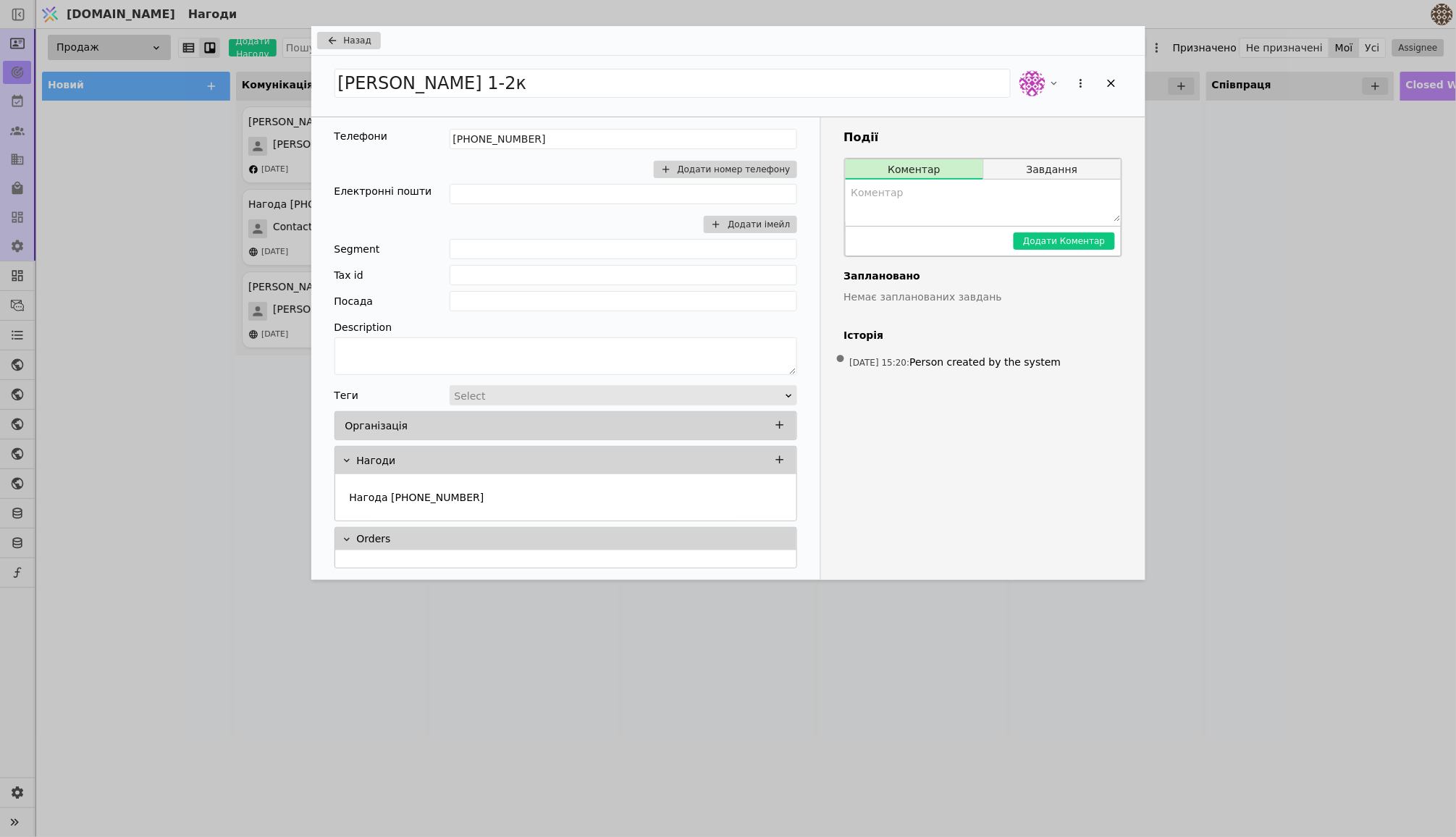
click at [1039, 171] on button "Завдання" at bounding box center [1053, 169] width 137 height 20
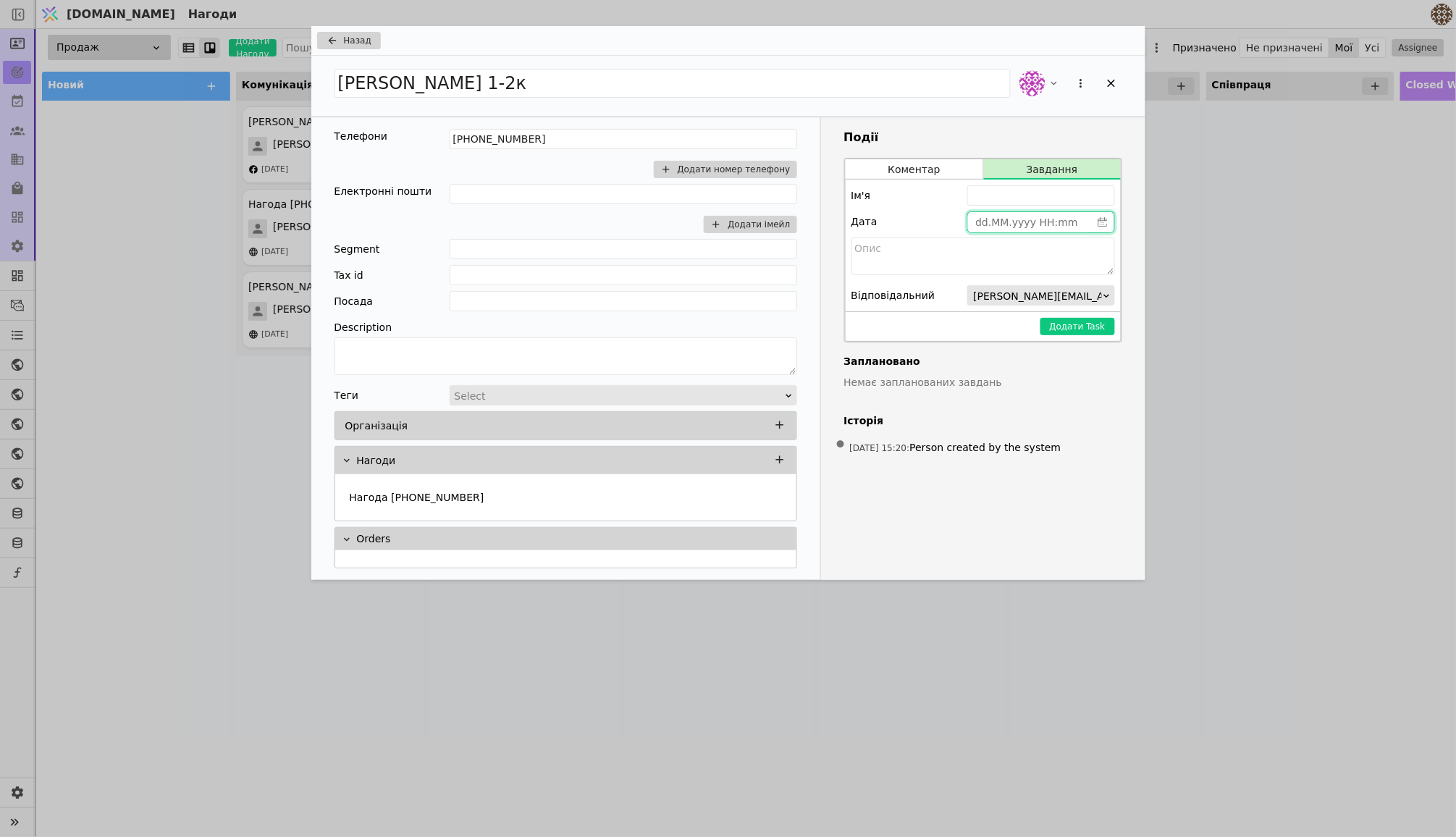
type input "dd.MM.yyyy HH:mm"
click at [1020, 223] on input "dd.MM.yyyy HH:mm" at bounding box center [1029, 222] width 123 height 20
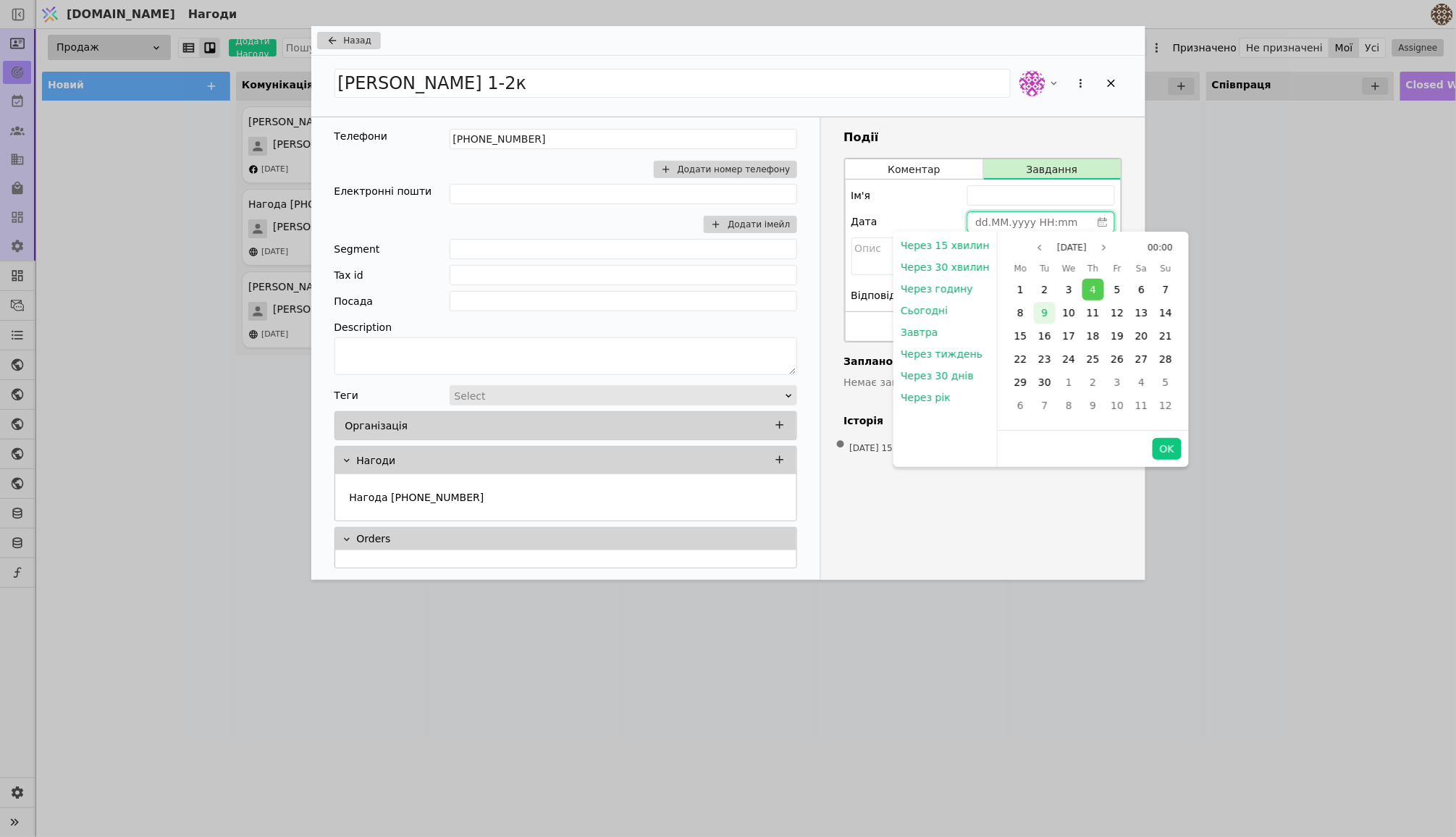
click at [1043, 316] on span "9" at bounding box center [1045, 313] width 7 height 12
click at [922, 212] on div "Дата" at bounding box center [982, 222] width 264 height 20
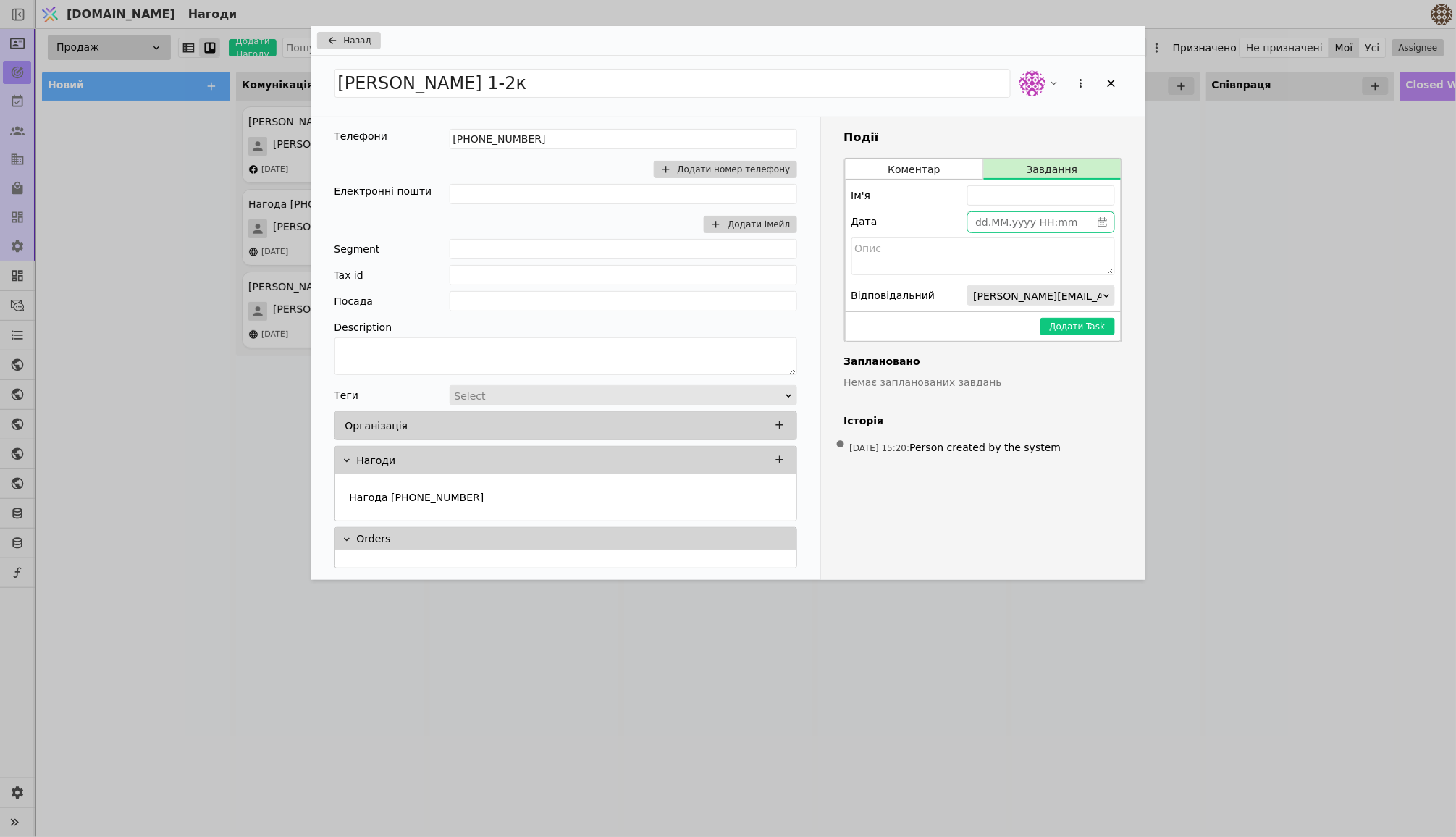
click at [1101, 226] on icon "calender simple" at bounding box center [1103, 223] width 10 height 10
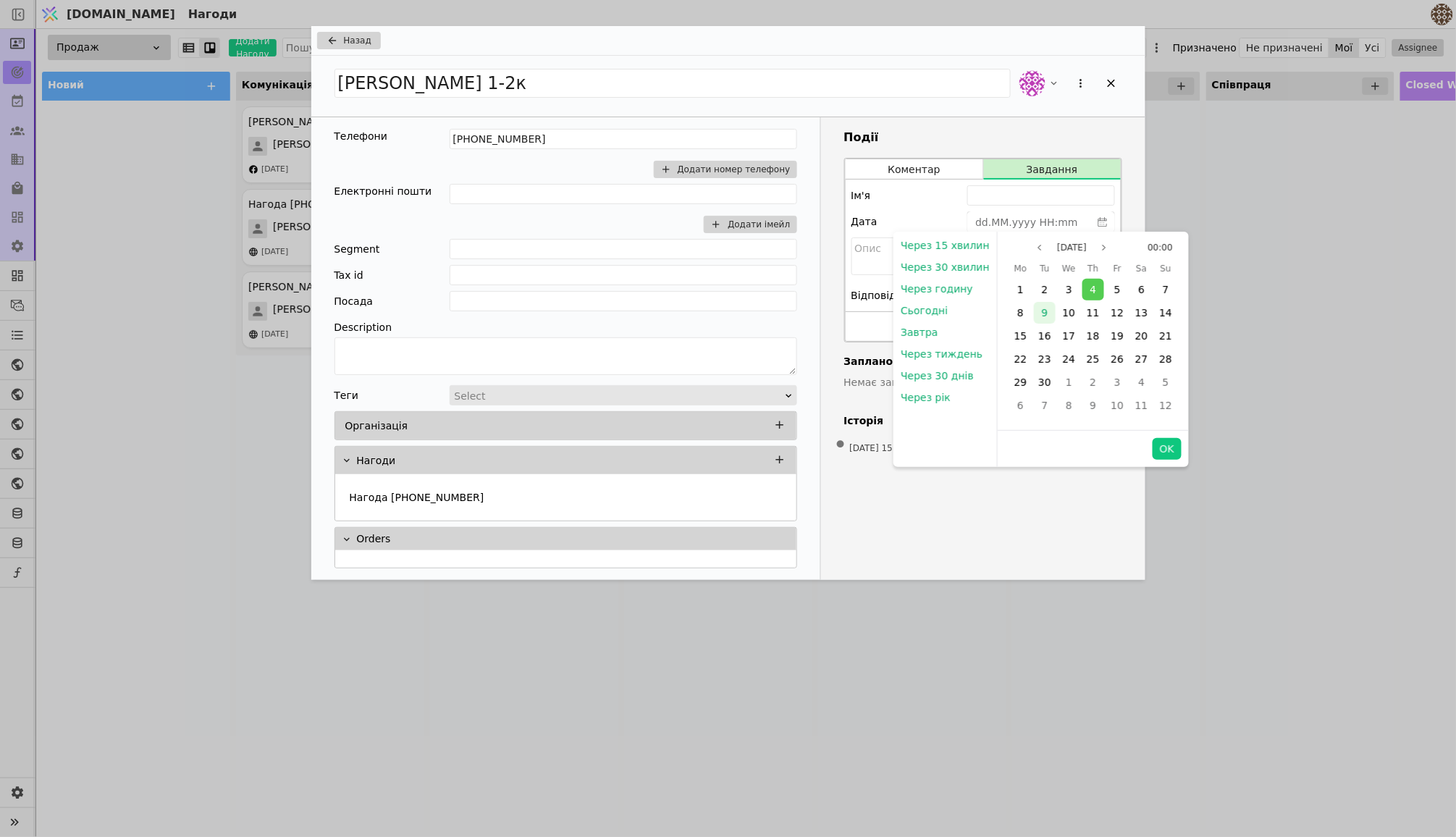
click at [1042, 309] on span "9" at bounding box center [1045, 313] width 7 height 12
click at [1160, 450] on button "OK" at bounding box center [1166, 449] width 29 height 22
type input "[DATE] 00:00"
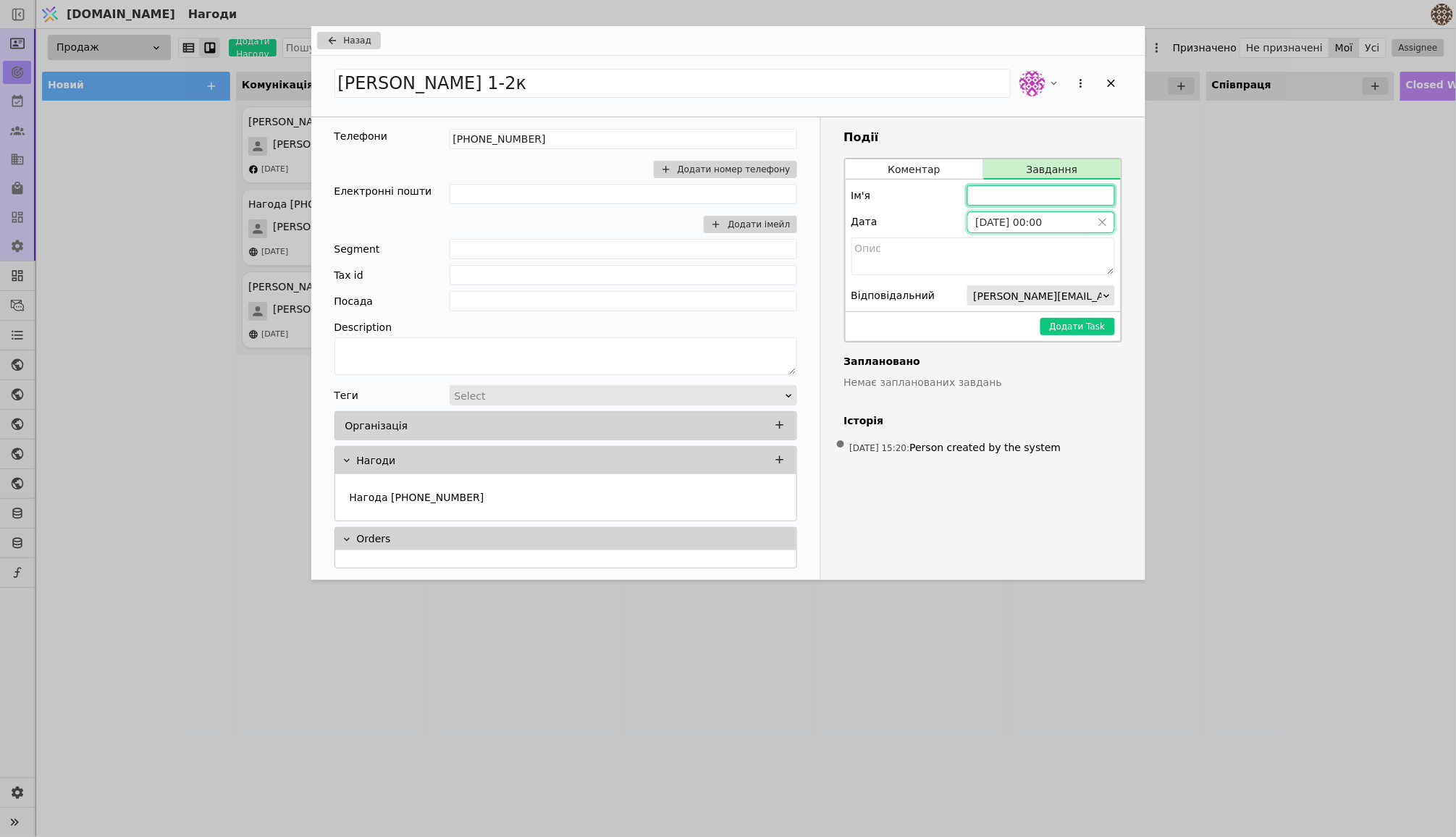
click at [1001, 205] on input "Add Opportunity" at bounding box center [1041, 195] width 147 height 20
type input "[PERSON_NAME] поцікавитись чи переглянули планування"
click at [1073, 327] on button "Додати Task" at bounding box center [1077, 326] width 74 height 18
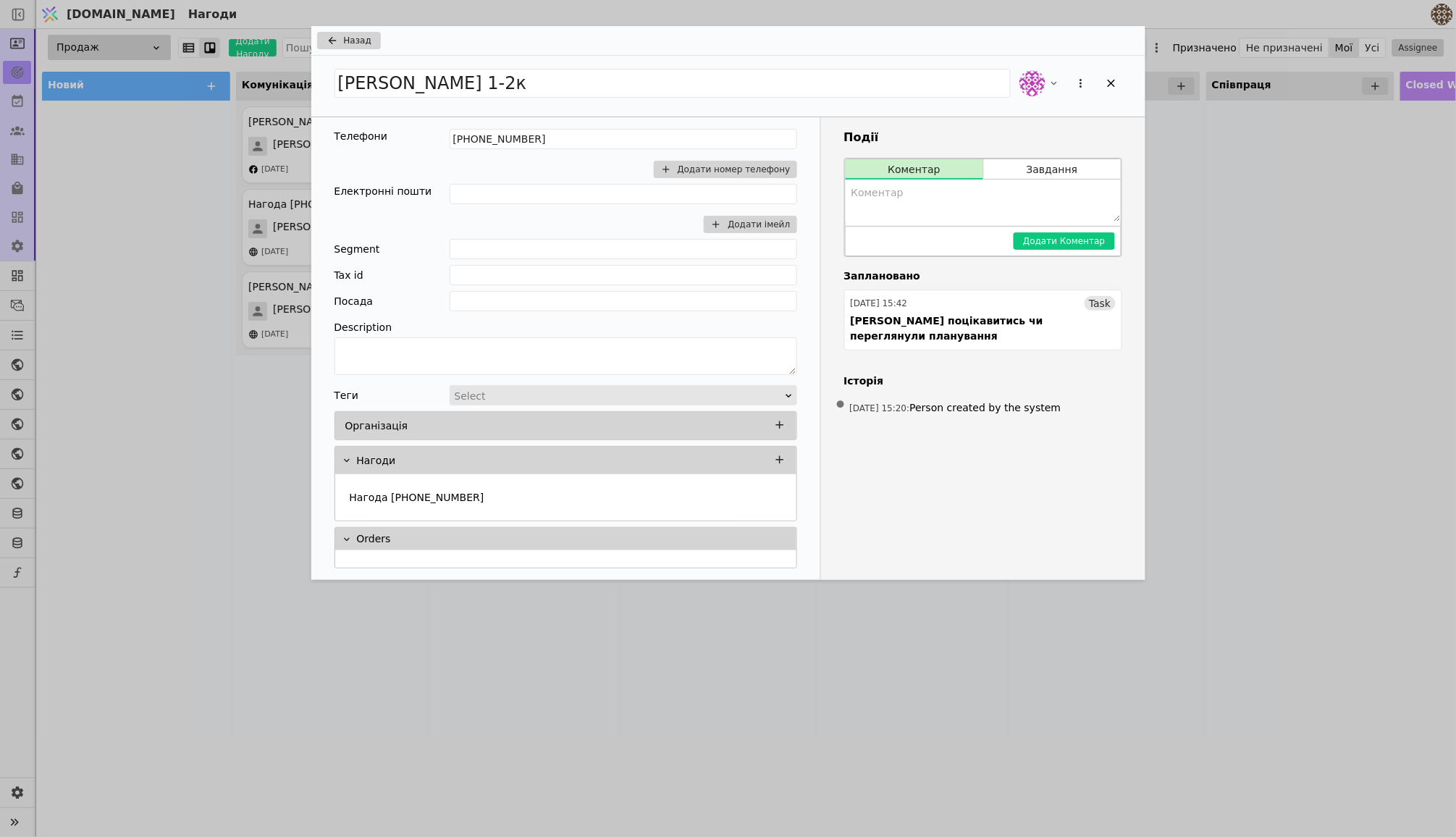
click at [339, 42] on icon "Add Opportunity" at bounding box center [332, 41] width 18 height 12
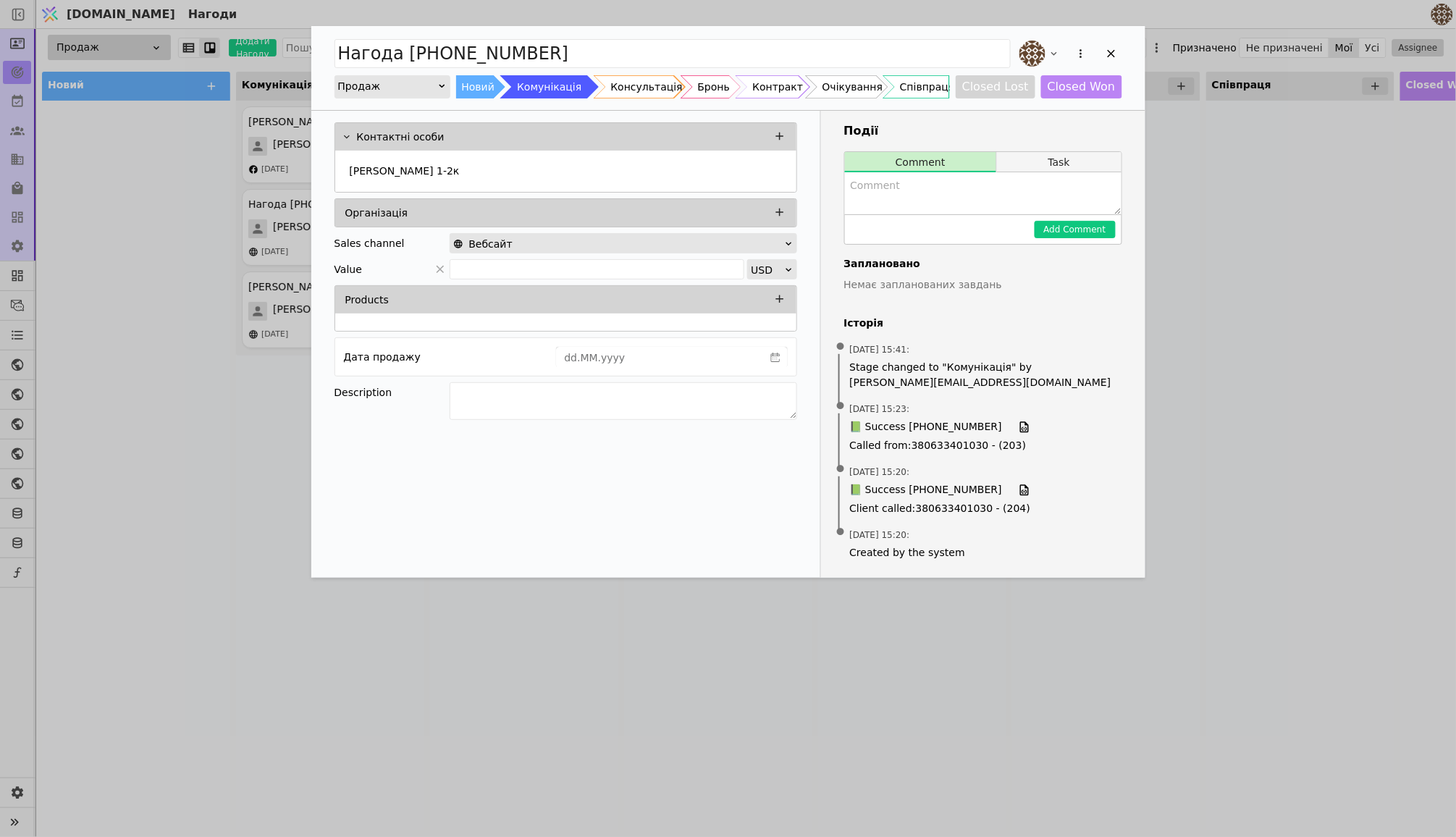
click at [1070, 168] on button "Task" at bounding box center [1059, 162] width 124 height 20
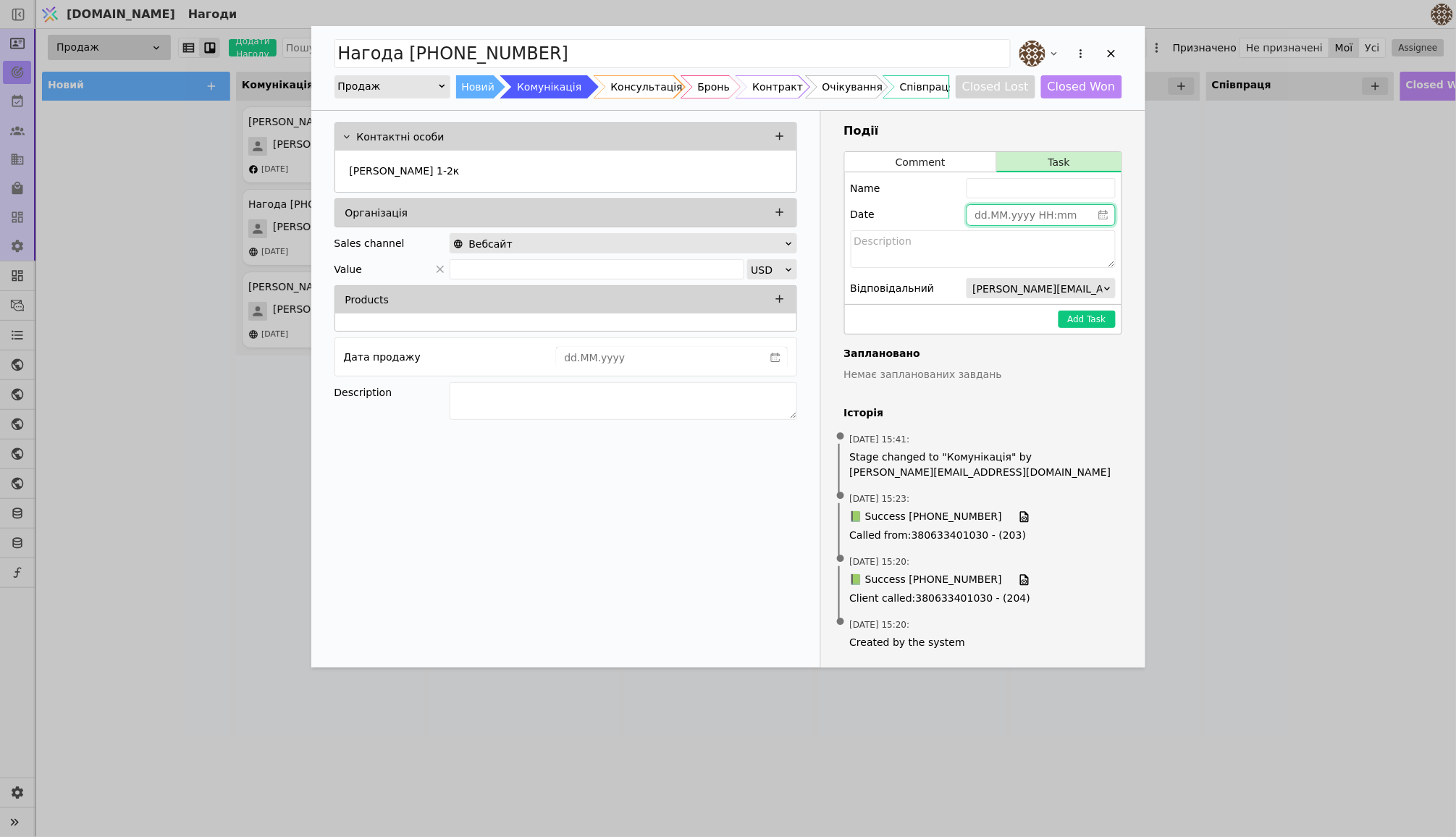
type input "dd.MM.yyyy HH:mm"
click at [1013, 208] on input "dd.MM.yyyy HH:mm" at bounding box center [1029, 215] width 125 height 20
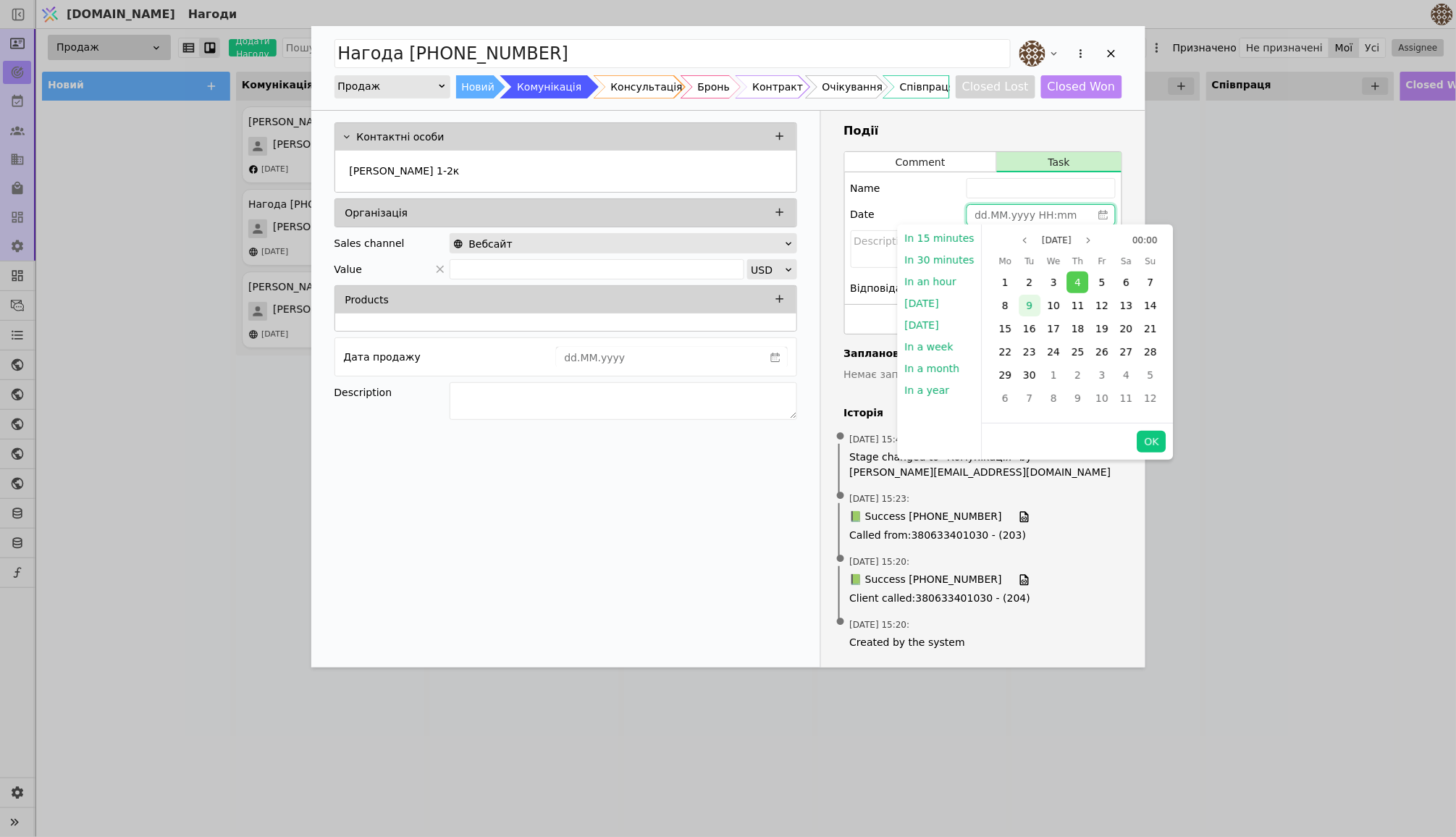
click at [1028, 314] on div "9" at bounding box center [1029, 306] width 22 height 22
click at [1151, 441] on button "OK" at bounding box center [1151, 442] width 29 height 22
type input "[DATE] 00:00"
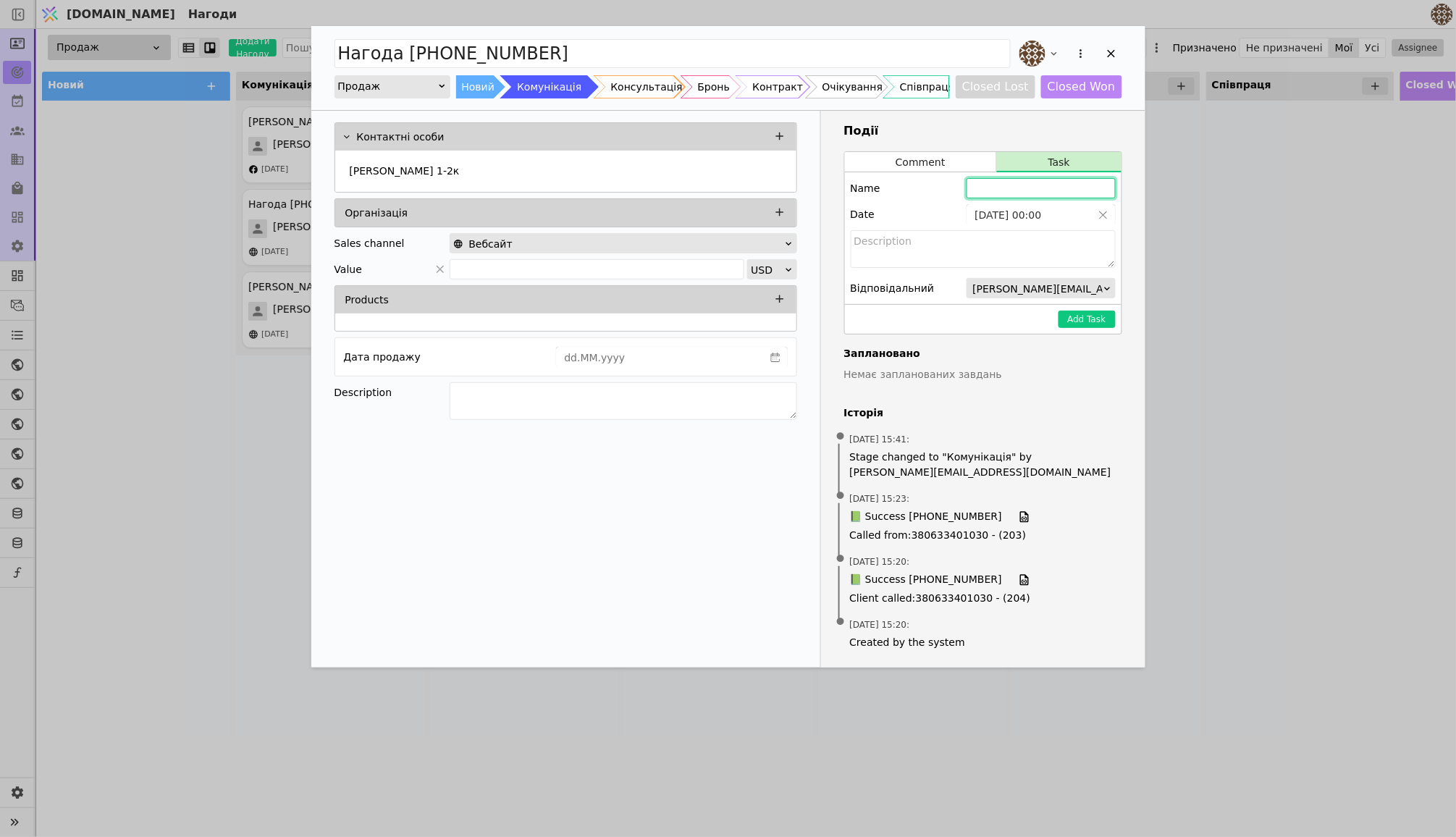
click at [1002, 193] on input "Add Opportunity" at bounding box center [1041, 188] width 149 height 20
type input "[PERSON_NAME] поцікавитись чи переглянули планування"
click at [1082, 322] on button "Add Task" at bounding box center [1087, 319] width 57 height 18
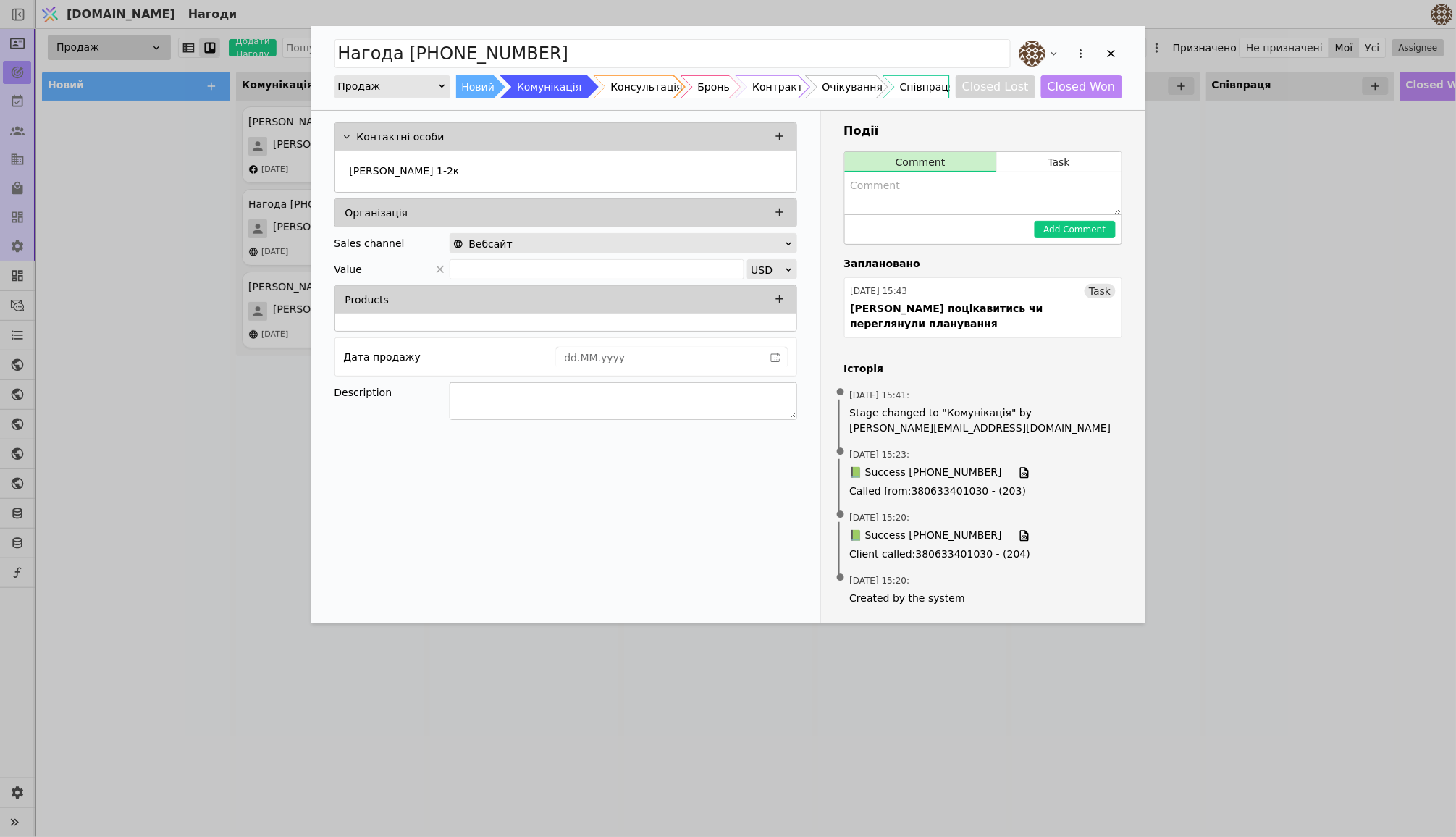
click at [518, 403] on textarea "Add Opportunity" at bounding box center [623, 401] width 347 height 38
type textarea "Зацікавлена в 1 та 2 к квартир"
click at [991, 208] on textarea "Add Opportunity" at bounding box center [983, 193] width 276 height 42
type textarea "Провів консультацію по телефону та скинув інформацію у телеграм"
click at [1050, 224] on button "Add Comment" at bounding box center [1074, 229] width 81 height 18
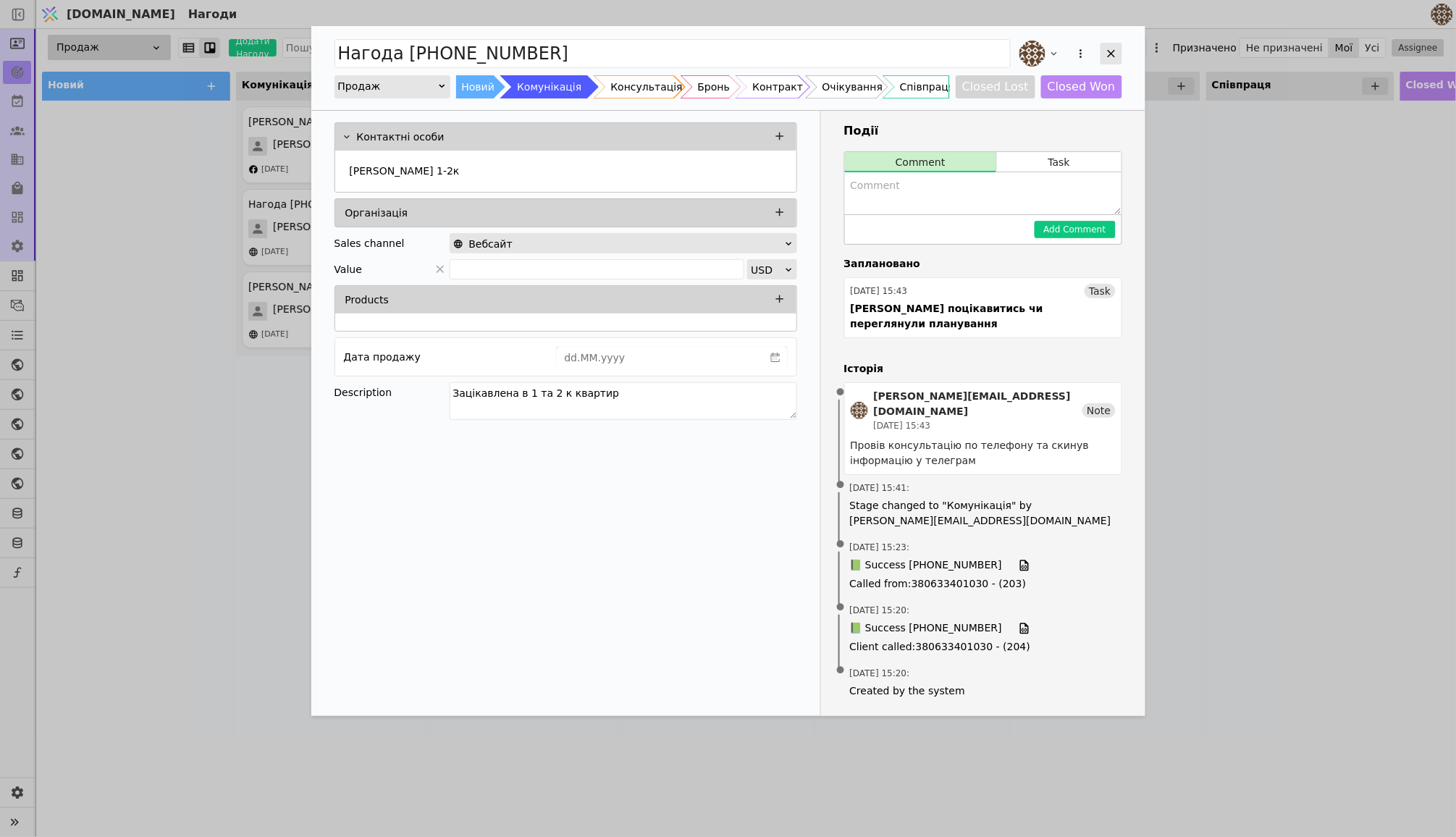
click at [1105, 62] on div "Add Opportunity" at bounding box center [1111, 54] width 22 height 22
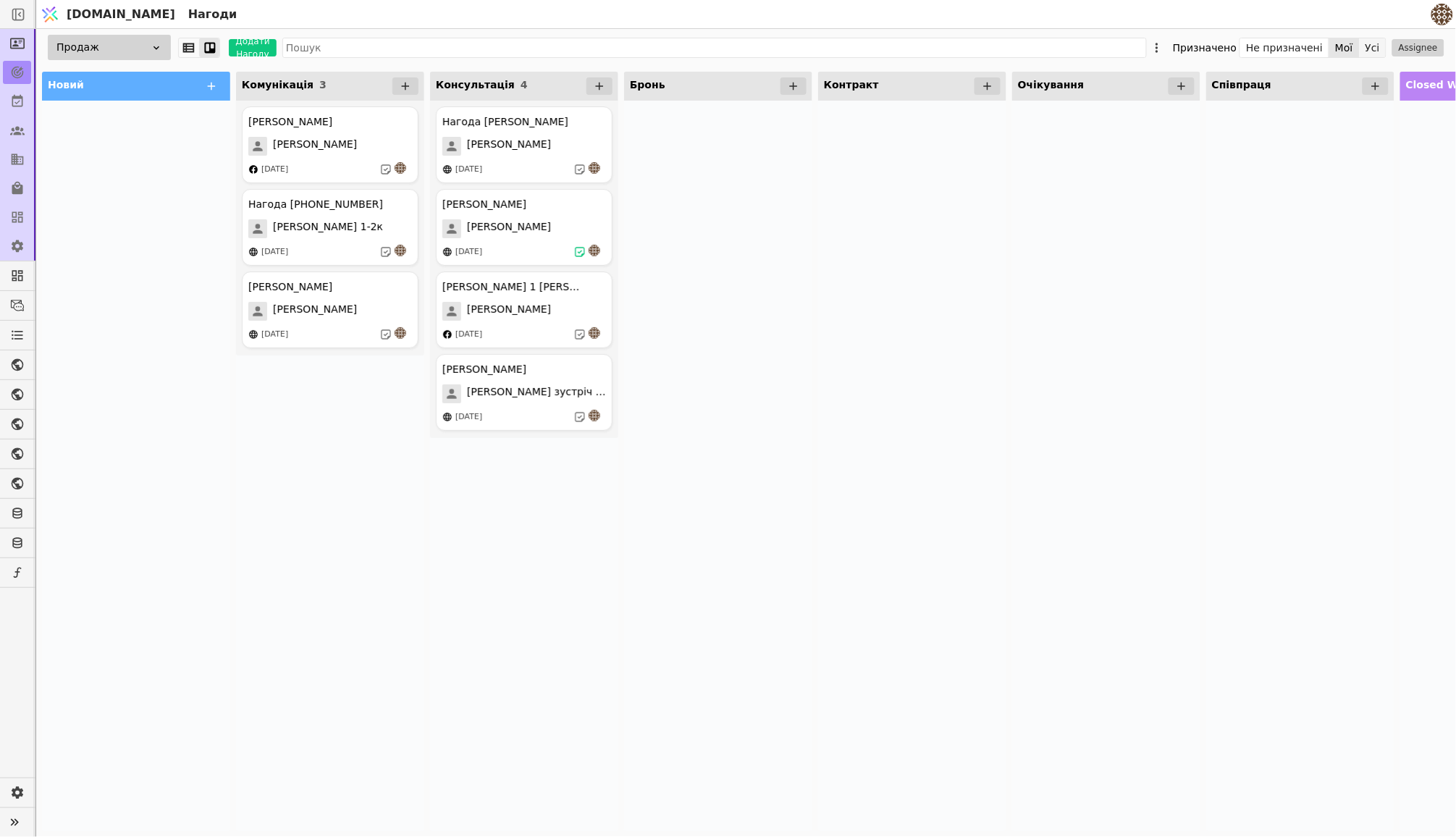
click at [1373, 41] on button "Усі" at bounding box center [1372, 48] width 26 height 20
